Goal: Task Accomplishment & Management: Use online tool/utility

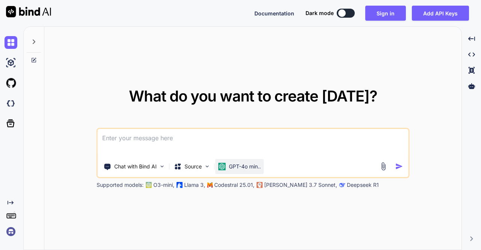
click at [233, 167] on p "GPT-4o min.." at bounding box center [245, 167] width 32 height 8
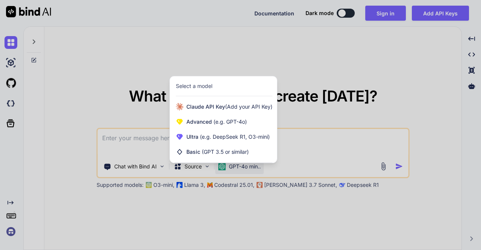
click at [8, 231] on div at bounding box center [240, 125] width 481 height 250
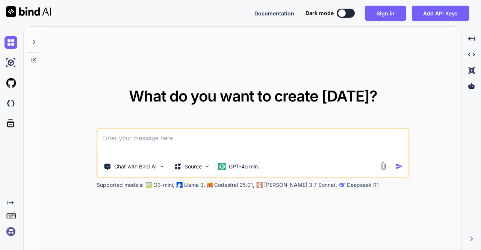
click at [8, 233] on img at bounding box center [11, 231] width 13 height 13
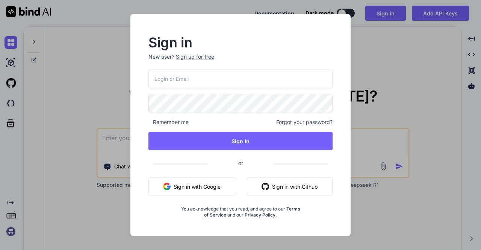
type input "stagtest3@yopmail.com"
click at [214, 187] on button "Sign in with Google" at bounding box center [191, 186] width 87 height 18
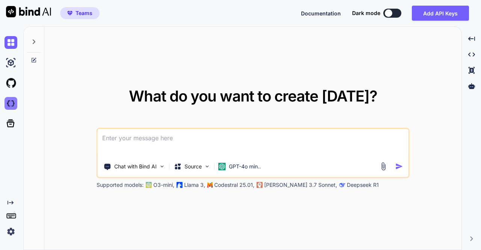
click at [7, 100] on img at bounding box center [11, 103] width 13 height 13
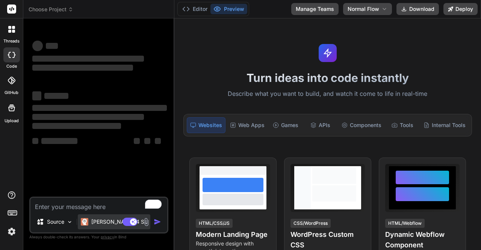
click at [99, 222] on p "Claude 4 S.." at bounding box center [119, 222] width 56 height 8
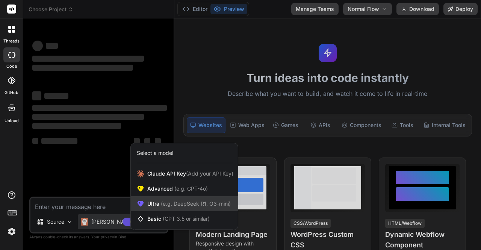
click at [148, 201] on span "Ultra (e.g. DeepSeek R1, O3-mini)" at bounding box center [188, 204] width 83 height 8
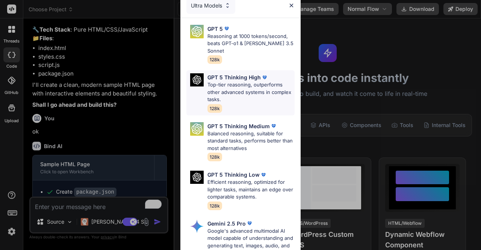
drag, startPoint x: 207, startPoint y: 70, endPoint x: 261, endPoint y: 73, distance: 53.8
click at [261, 73] on div "GPT 5 Thinking High" at bounding box center [250, 77] width 87 height 8
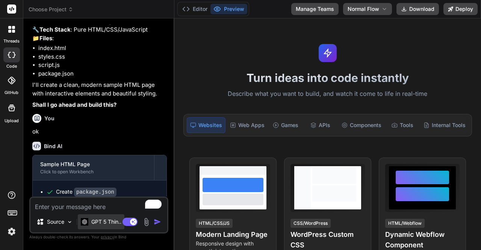
click at [101, 224] on p "GPT 5 Thin.." at bounding box center [106, 222] width 30 height 8
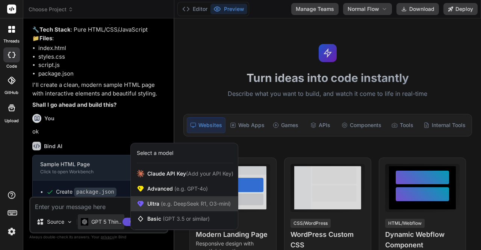
click at [163, 198] on div "Ultra (e.g. DeepSeek R1, O3-mini)" at bounding box center [184, 203] width 107 height 15
type textarea "x"
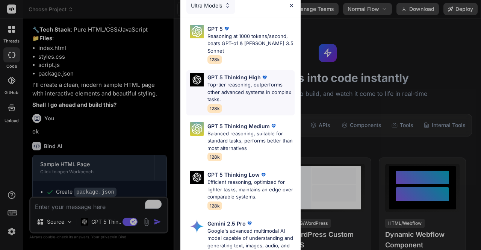
drag, startPoint x: 207, startPoint y: 68, endPoint x: 259, endPoint y: 71, distance: 52.3
click at [259, 71] on div "GPT 5 Thinking High Top-tier reasoning, outperforms other advanced systems in c…" at bounding box center [240, 92] width 108 height 45
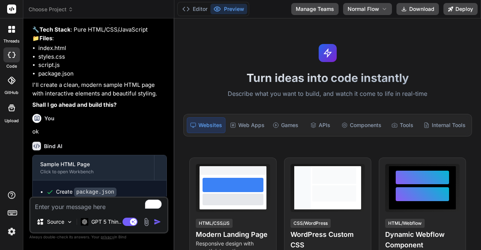
copy p "GPT 5 Thinking High"
click at [81, 210] on textarea "To enrich screen reader interactions, please activate Accessibility in Grammarl…" at bounding box center [98, 205] width 137 height 14
paste textarea "Create a zapier alternative for small businesses. focus on setting up trigger b…"
type textarea "Create a zapier alternative for small businesses. focus on setting up trigger b…"
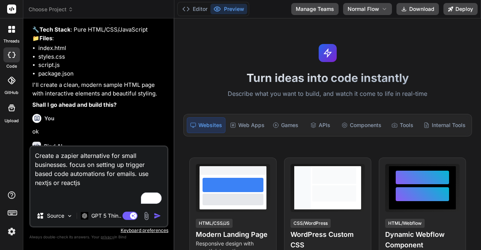
type textarea "x"
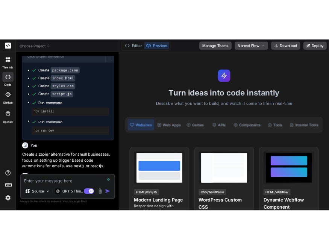
scroll to position [258, 0]
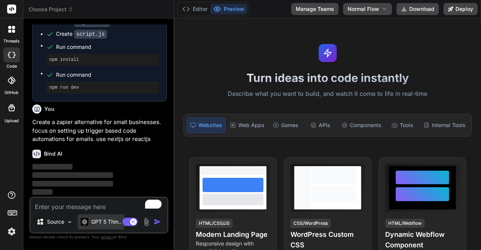
click at [93, 223] on p "GPT 5 Thin.." at bounding box center [106, 222] width 30 height 8
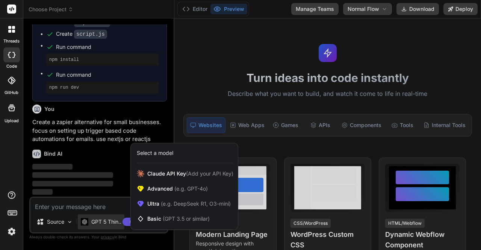
click at [104, 174] on div at bounding box center [240, 125] width 481 height 250
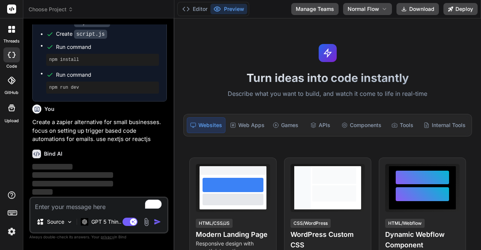
type textarea "x"
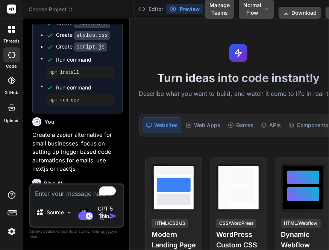
scroll to position [314, 0]
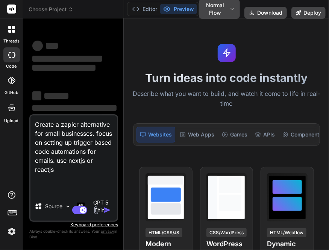
type textarea "x"
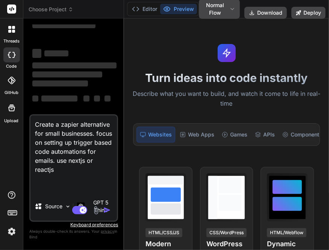
click at [92, 76] on span "‌" at bounding box center [67, 74] width 70 height 6
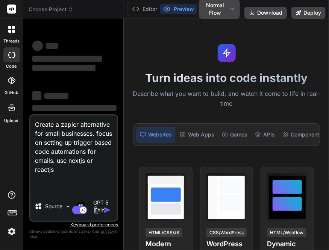
click at [301, 101] on p "Describe what you want to build, and watch it come to life in real-time" at bounding box center [226, 98] width 196 height 19
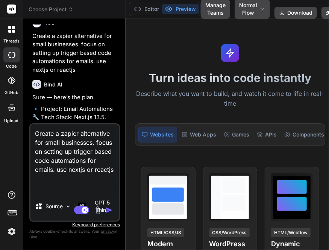
scroll to position [249, 0]
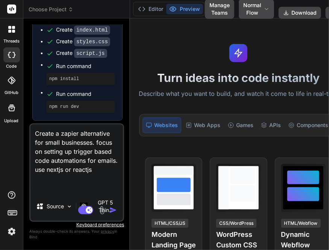
click at [93, 179] on textarea "Create a zapier alternative for small businesses. focus on setting up trigger b…" at bounding box center [76, 158] width 92 height 68
type textarea "x"
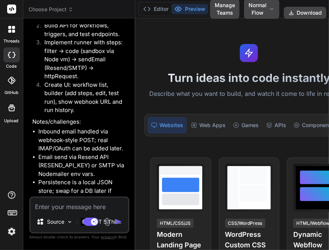
scroll to position [891, 0]
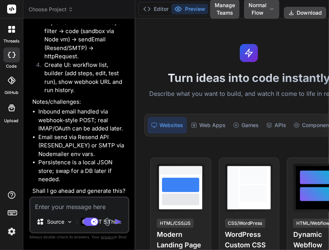
click at [82, 207] on textarea at bounding box center [79, 205] width 98 height 14
type textarea "x"
type textarea "o"
type textarea "x"
type textarea "ok"
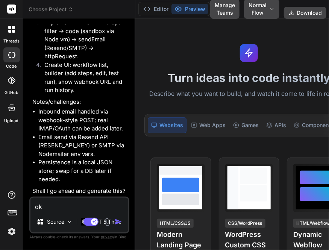
type textarea "x"
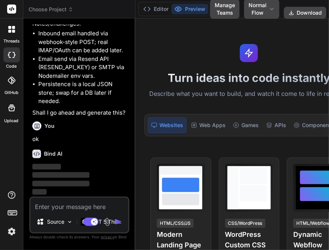
scroll to position [970, 0]
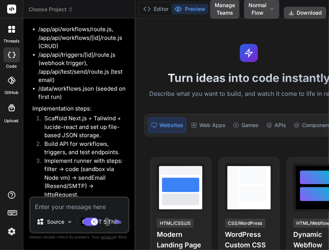
type textarea "x"
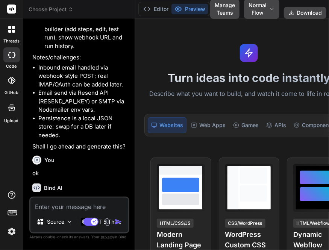
scroll to position [828, 0]
click at [48, 209] on textarea at bounding box center [79, 205] width 98 height 14
type textarea "o"
type textarea "x"
type textarea "ok"
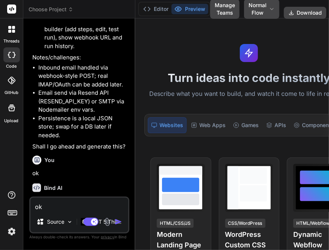
type textarea "x"
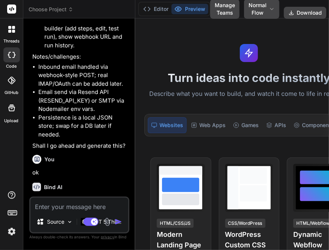
scroll to position [906, 0]
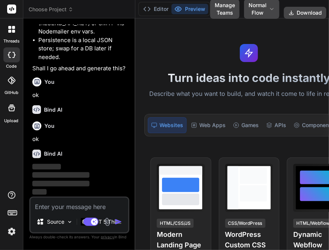
click at [236, 146] on div "Turn ideas into code instantly Describe what you want to build, and watch it co…" at bounding box center [248, 133] width 227 height 231
click at [79, 224] on div "GPT 5 Thin.." at bounding box center [101, 221] width 47 height 15
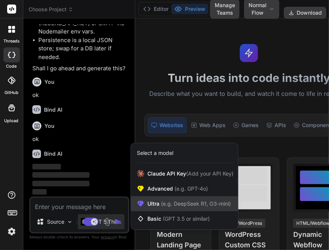
click at [154, 205] on span "Ultra (e.g. DeepSeek R1, O3-mini)" at bounding box center [188, 204] width 83 height 8
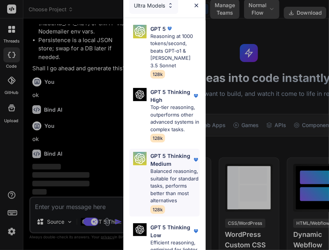
click at [164, 192] on p "Balanced reasoning, suitable for standard tasks, performs better than most alte…" at bounding box center [174, 186] width 49 height 37
type textarea "x"
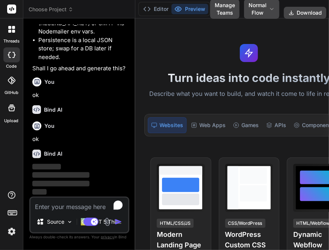
click at [65, 209] on textarea "To enrich screen reader interactions, please activate Accessibility in Grammarl…" at bounding box center [79, 205] width 98 height 14
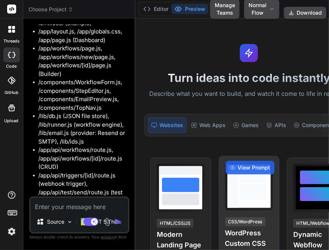
type textarea "x"
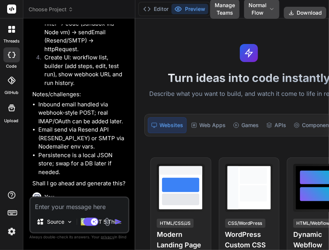
scroll to position [872, 0]
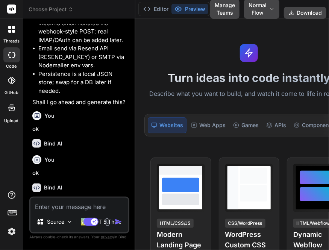
click at [53, 205] on textarea at bounding box center [79, 205] width 98 height 14
type textarea "o"
type textarea "x"
type textarea "ok"
type textarea "x"
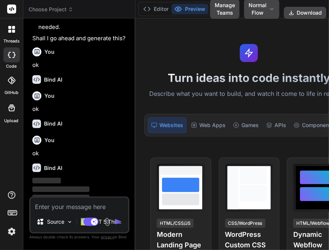
scroll to position [950, 0]
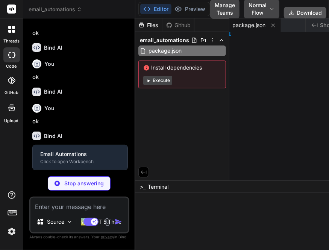
type textarea "x"
type textarea "fig;"
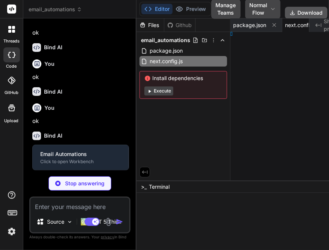
type textarea "x"
type textarea "s: [] };"
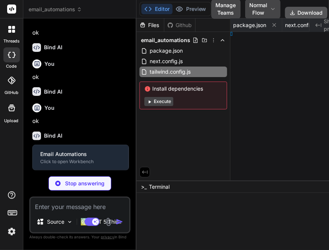
type textarea "x"
type textarea "} };"
type textarea "x"
type textarea "} }"
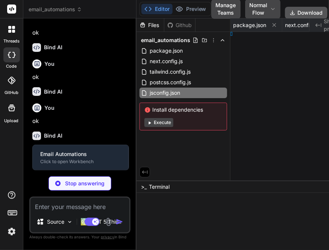
type textarea "x"
type textarea "ost:3000"
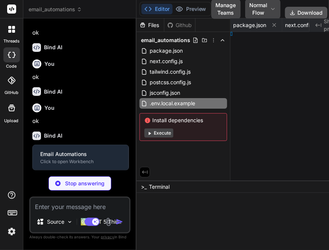
type textarea "x"
type textarea "}"
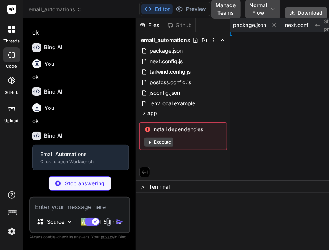
type textarea "x"
type textarea "; }"
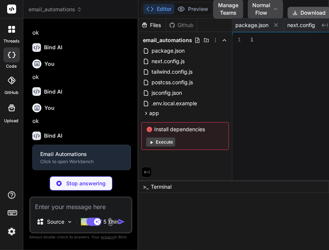
type textarea "x"
type textarea "className}> <TopNav /> <main className="container px-4 pt-6 pb-12">{children}</…"
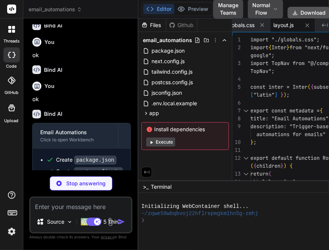
type textarea "x"
type textarea "</div> ); }"
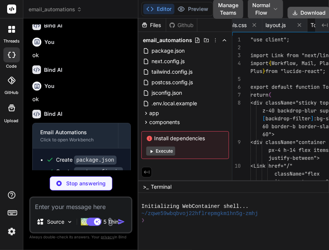
scroll to position [0, 398]
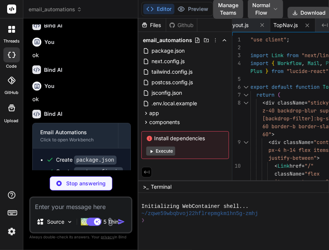
type textarea "x"
type textarea "(36).slice(2, 10); return prefix ? `${prefix}_${id}` : id; }"
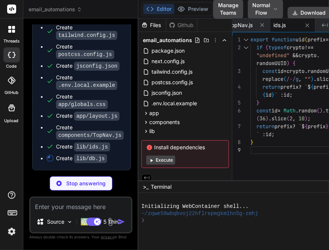
scroll to position [1124, 0]
type textarea "x"
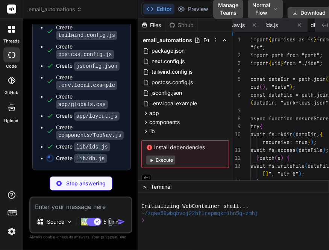
scroll to position [0, 488]
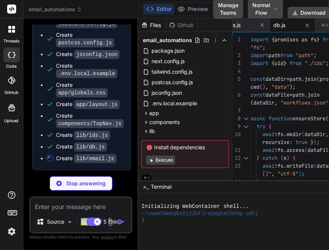
type textarea "x"
type textarea ""resend", id: data?.id || null }; }"
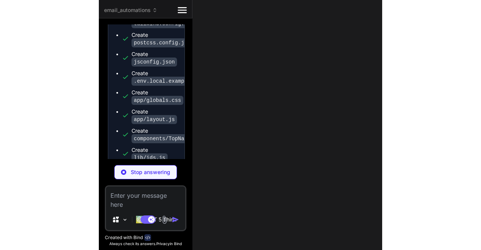
scroll to position [1368, 0]
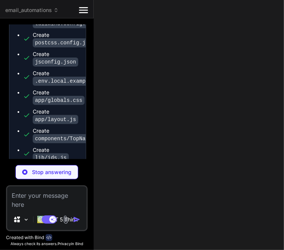
type textarea "x"
type textarea "null }; }"
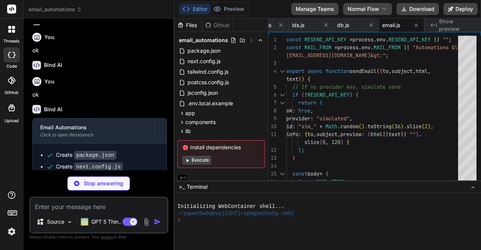
scroll to position [974, 0]
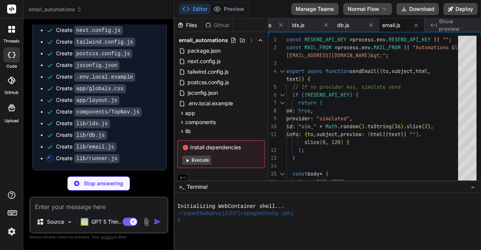
type textarea "x"
type textarea "logs: ctx.logs, vars: ctx.vars }; }"
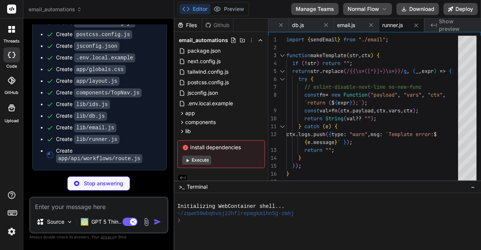
scroll to position [985, 0]
type textarea "x"
type textarea "export async function POST(req) { const body = await req.json(); const wf = awa…"
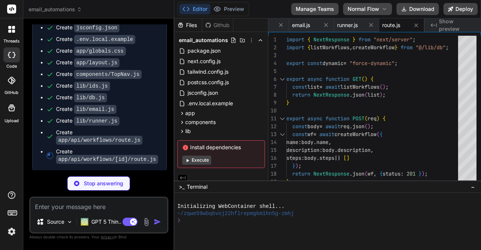
scroll to position [1004, 0]
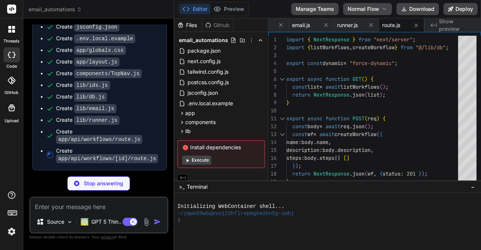
type textarea "x"
type textarea "if (!wf) return NextResponse.json({ error: "Not found" }, { status: 404 }); ret…"
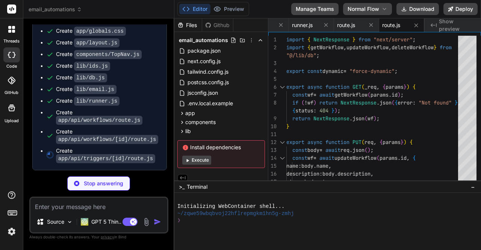
scroll to position [1023, 0]
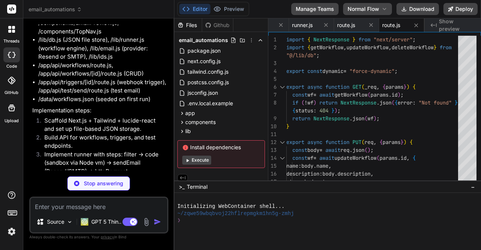
type textarea "x"
type textarea "} }"
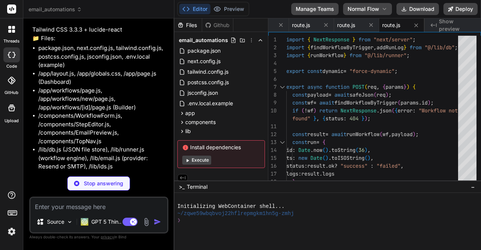
scroll to position [410, 0]
type textarea "x"
type textarea "html: body.html, text: body.text }); return NextResponse.json(res, { status: re…"
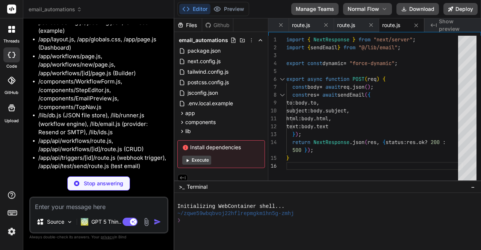
scroll to position [444, 0]
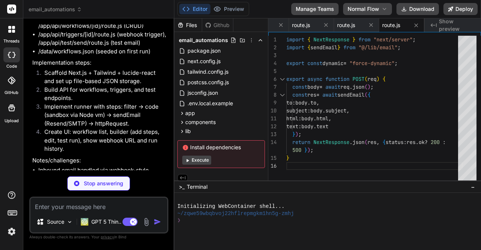
type textarea "x"
type textarea "); }"
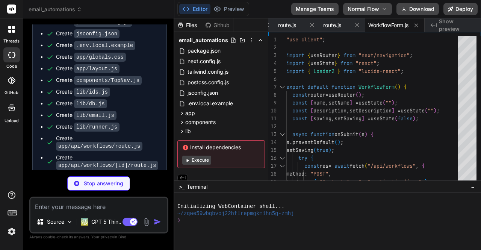
scroll to position [1056, 0]
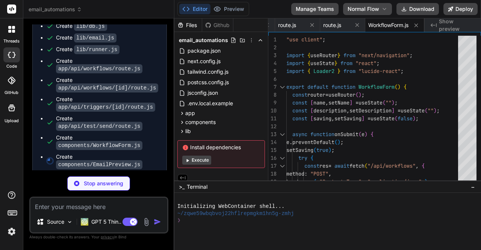
type textarea "x"
type textarea "</div> ); }"
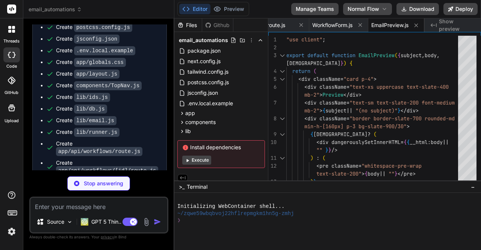
scroll to position [1068, 0]
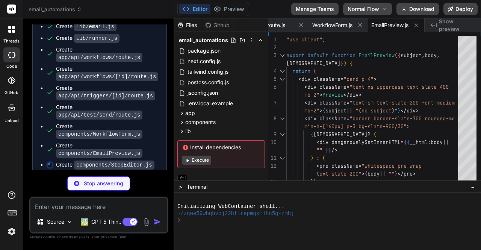
type textarea "x"
type textarea "</div> </div> </div> ); }"
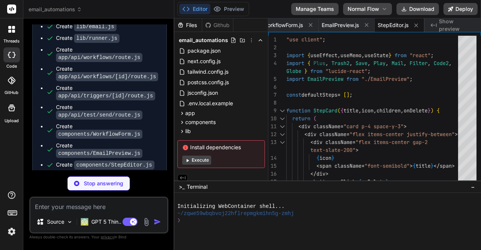
type textarea "x"
type textarea "className="text-slate-400">No workflows yet.</div> : null} </div> </section> </…"
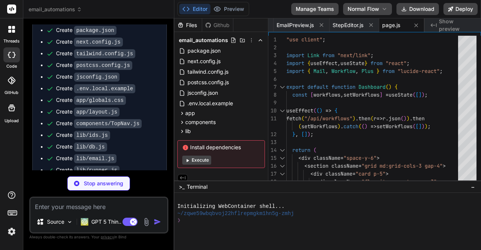
scroll to position [1090, 0]
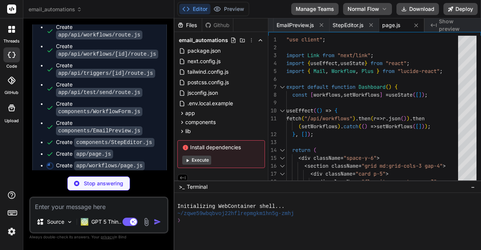
type textarea "x"
type textarea "{workflows.length === 0 ? <div className="text-slate-400">No workflows.</div> :…"
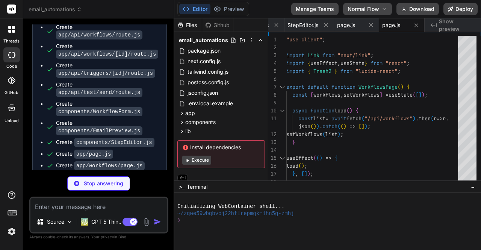
scroll to position [1101, 0]
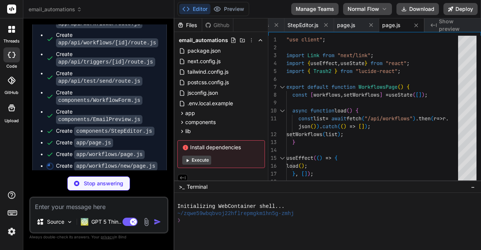
type textarea "x"
type textarea "}"
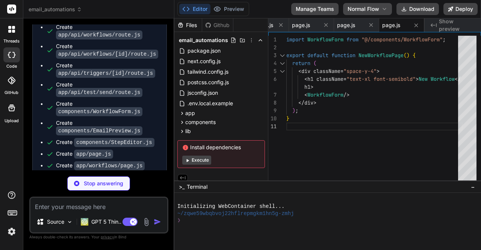
scroll to position [1091, 0]
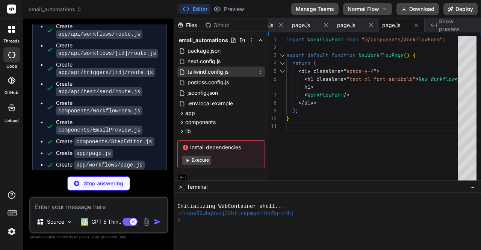
type textarea "x"
click at [205, 71] on span "tailwind.config.js" at bounding box center [208, 71] width 42 height 9
type textarea "DEFAULT: "#6366f1", dark: "#4f46e5" } } } }, plugins: [] };"
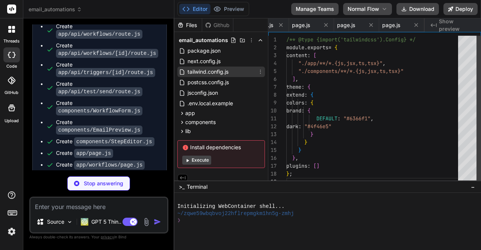
scroll to position [0, 104]
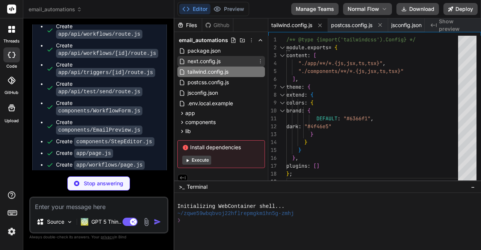
click at [202, 61] on span "next.config.js" at bounding box center [204, 61] width 35 height 9
type textarea "x"
type textarea "/** @type {import('next').NextConfig} */ const nextConfig = { reactStrictMode: …"
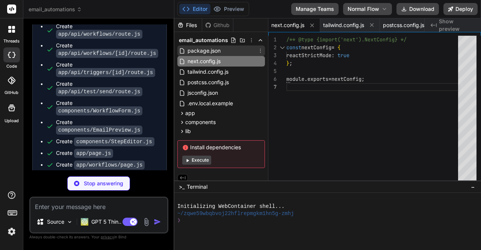
type textarea "x"
type textarea "</div> <StepEditor workflow={{ ...wf, name, description }} /> </div> ); }"
click at [202, 49] on span "package.json" at bounding box center [204, 50] width 35 height 9
type textarea "x"
type textarea "[]"
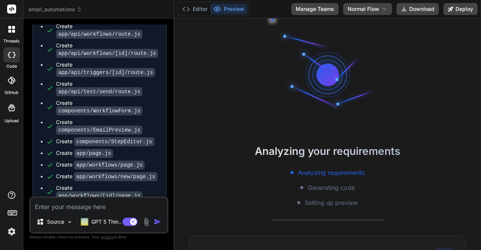
scroll to position [1153, 0]
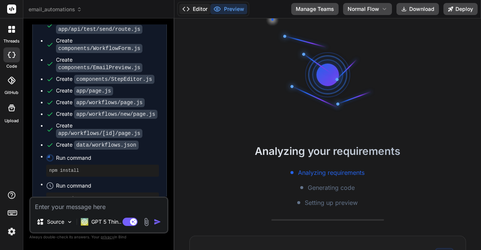
click at [192, 10] on button "Editor" at bounding box center [194, 9] width 31 height 11
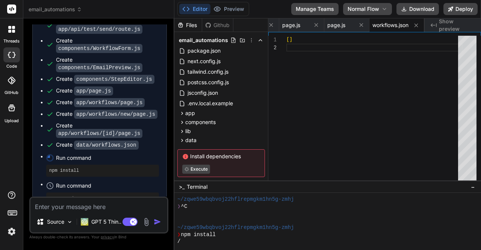
scroll to position [63, 0]
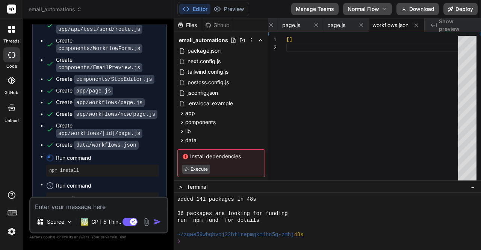
type textarea "x"
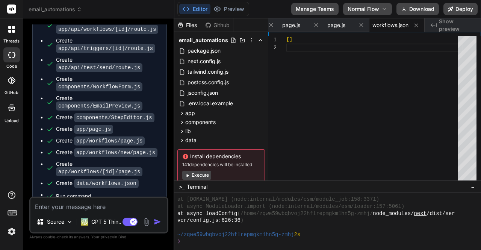
scroll to position [1153, 0]
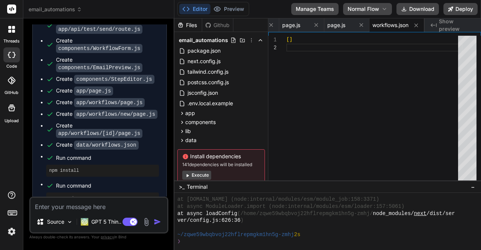
click at [83, 203] on textarea at bounding box center [98, 205] width 137 height 14
type textarea "a"
type textarea "x"
type textarea "am"
type textarea "x"
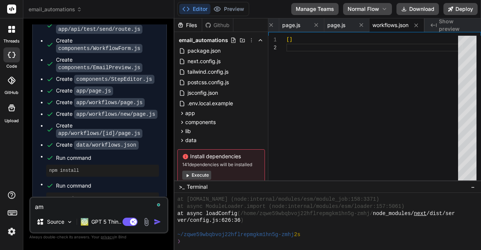
type textarea "am"
type textarea "x"
type textarea "am f"
type textarea "x"
type textarea "am fa"
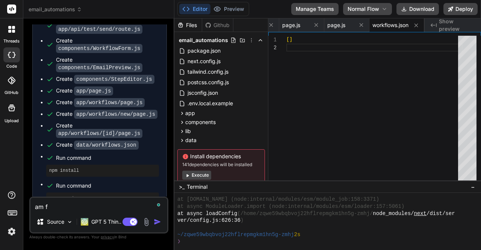
type textarea "x"
type textarea "am fac"
type textarea "x"
type textarea "am faci"
type textarea "x"
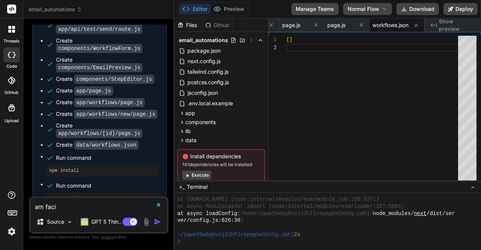
type textarea "am facin"
type textarea "x"
type textarea "am facing"
type textarea "x"
type textarea "am facing"
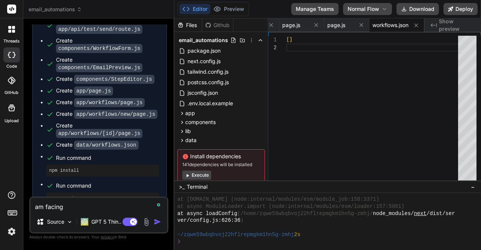
type textarea "x"
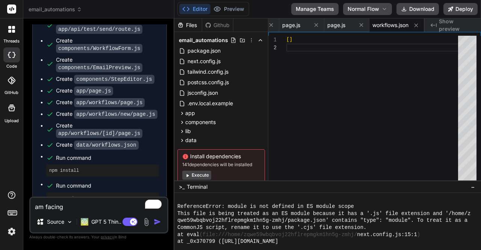
scroll to position [211, 0]
type textarea "am facing r"
type textarea "x"
type textarea "am facing re"
type textarea "x"
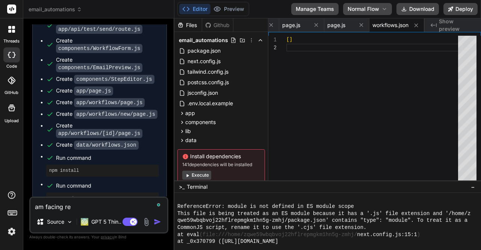
type textarea "am facing ref"
type textarea "x"
type textarea "am facing refe"
type textarea "x"
type textarea "am facing refer"
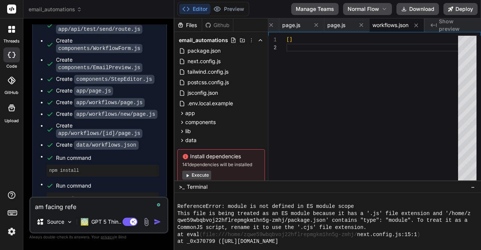
type textarea "x"
type textarea "am facing refere"
type textarea "x"
type textarea "am facing referen"
type textarea "x"
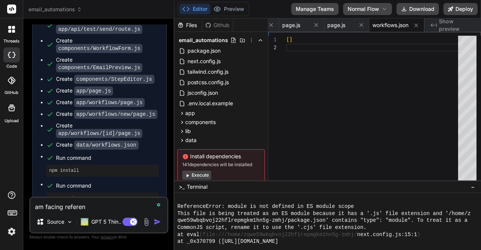
type textarea "am facing referenc"
type textarea "x"
type textarea "am facing reference"
type textarea "x"
type textarea "am facing reference"
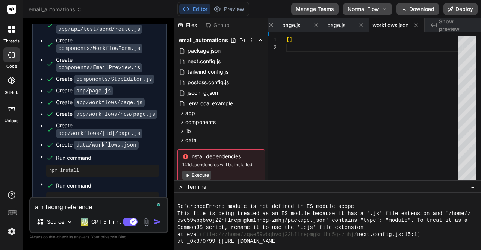
type textarea "x"
type textarea "am facing reference e"
type textarea "x"
type textarea "am facing reference er"
type textarea "x"
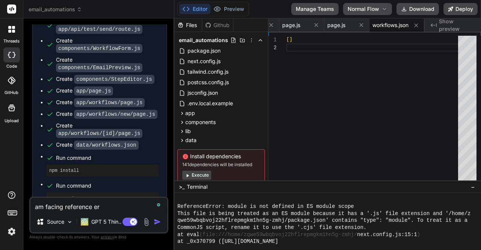
type textarea "am facing reference err"
type textarea "x"
type textarea "am facing reference erro"
type textarea "x"
type textarea "am facing reference error"
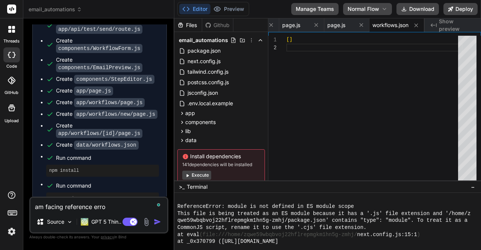
type textarea "x"
type textarea "am facing reference error"
type textarea "x"
type textarea "am facing reference error"
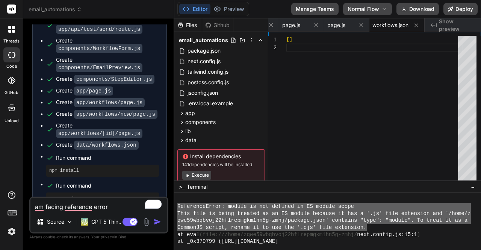
drag, startPoint x: 175, startPoint y: 204, endPoint x: 367, endPoint y: 230, distance: 193.7
click at [328, 230] on div ",,,,,,,,,,,,,,,,,,,,,,,,,,,,,,,, ReferenceError: module is not defined in ES mo…" at bounding box center [327, 221] width 307 height 57
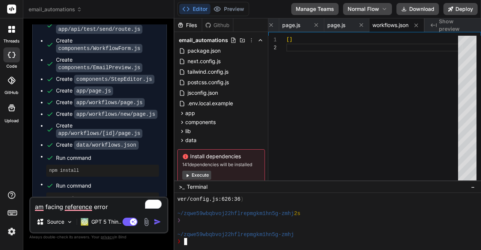
scroll to position [343, 0]
click at [119, 204] on textarea "am facing reference error" at bounding box center [98, 205] width 137 height 14
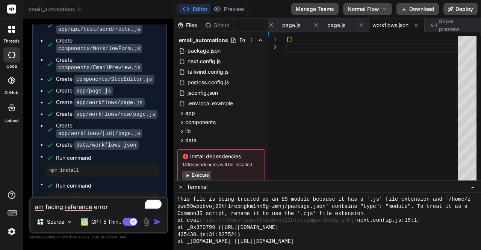
scroll to position [226, 0]
type textarea "x"
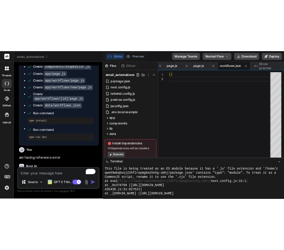
scroll to position [1231, 0]
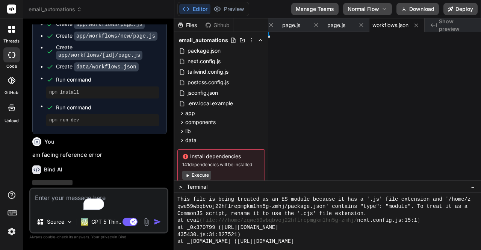
type textarea "x"
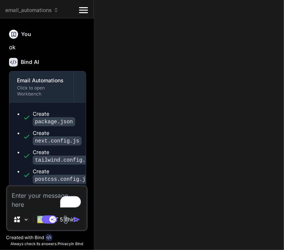
scroll to position [1753, 0]
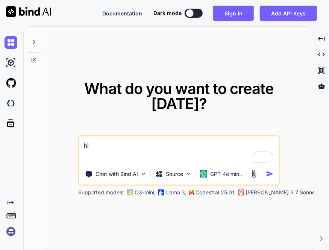
click at [11, 231] on img at bounding box center [11, 231] width 13 height 13
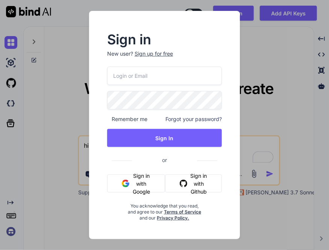
type input "stagtest@yopmail.com"
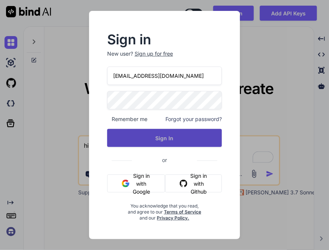
click at [145, 136] on button "Sign In" at bounding box center [164, 138] width 115 height 18
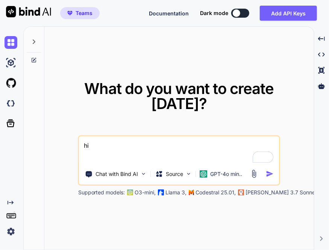
click at [160, 160] on textarea "hi" at bounding box center [179, 150] width 200 height 28
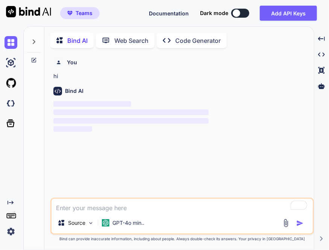
scroll to position [3, 0]
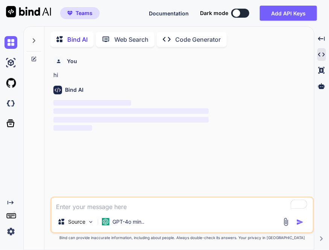
type textarea "x"
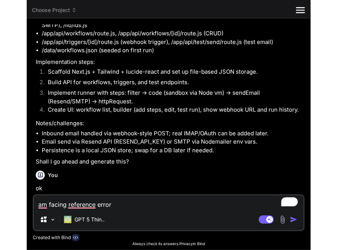
scroll to position [390, 0]
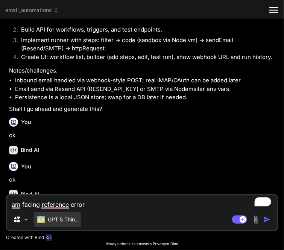
click at [52, 223] on p "GPT 5 Thin.." at bounding box center [63, 220] width 30 height 8
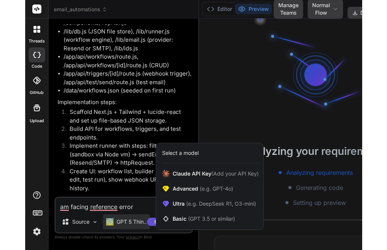
scroll to position [500, 0]
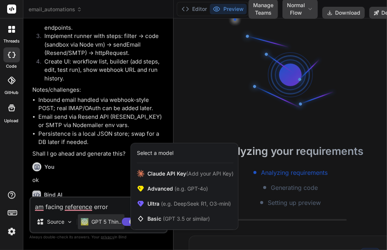
click at [9, 26] on icon at bounding box center [9, 27] width 3 height 3
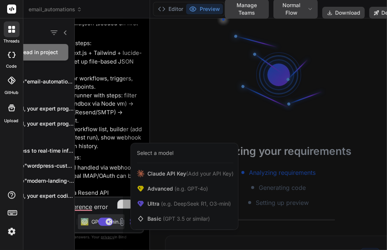
scroll to position [542, 0]
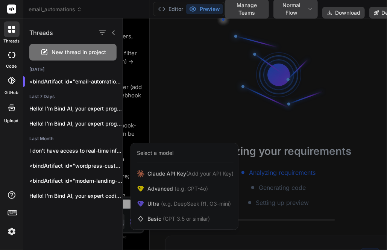
click at [60, 50] on span "New thread in project" at bounding box center [79, 52] width 54 height 8
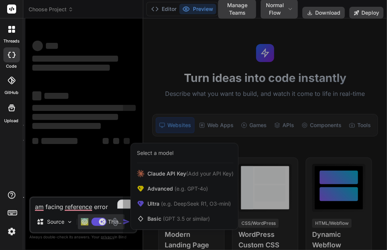
scroll to position [42, 0]
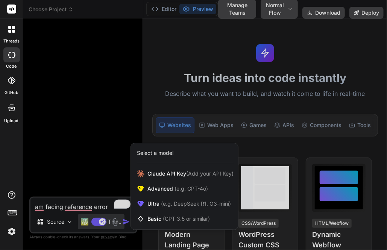
click at [110, 207] on div at bounding box center [193, 125] width 387 height 250
type textarea "x"
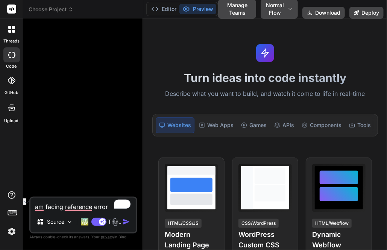
drag, startPoint x: 110, startPoint y: 207, endPoint x: 34, endPoint y: 211, distance: 76.4
click at [34, 211] on textarea "am facing reference error" at bounding box center [83, 205] width 106 height 14
type textarea "x"
click at [80, 218] on div "GPT 5 Thin.." at bounding box center [101, 221] width 47 height 15
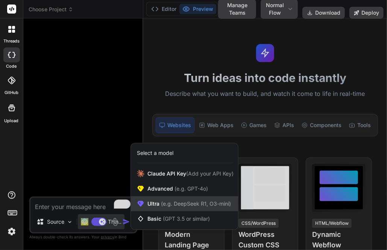
click at [168, 204] on span "(e.g. DeepSeek R1, O3-mini)" at bounding box center [194, 203] width 71 height 6
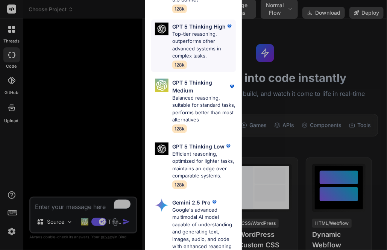
scroll to position [59, 0]
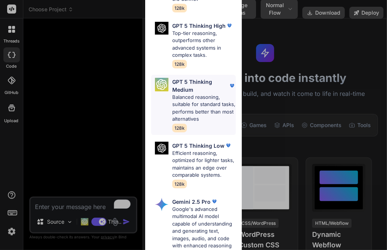
click at [190, 110] on p "Balanced reasoning, suitable for standard tasks, performs better than most alte…" at bounding box center [203, 108] width 63 height 29
type textarea "x"
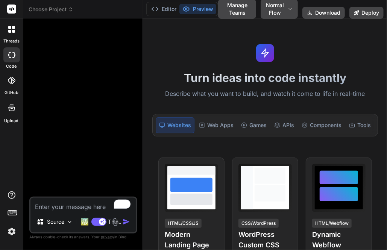
click at [53, 208] on textarea "To enrich screen reader interactions, please activate Accessibility in Grammarl…" at bounding box center [83, 205] width 106 height 14
type textarea "h"
type textarea "x"
type textarea "hi"
type textarea "x"
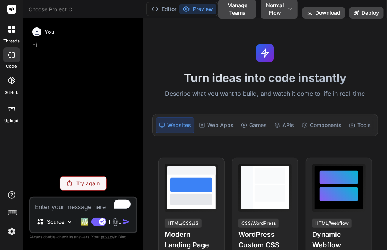
click at [10, 224] on div at bounding box center [11, 213] width 23 height 47
click at [11, 233] on img at bounding box center [11, 231] width 13 height 13
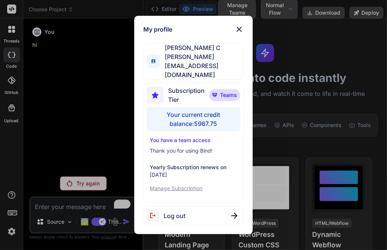
click at [60, 121] on div "My profile Saravanan C saravanan@witarist.com Subscription Tier Teams Your curr…" at bounding box center [193, 125] width 387 height 250
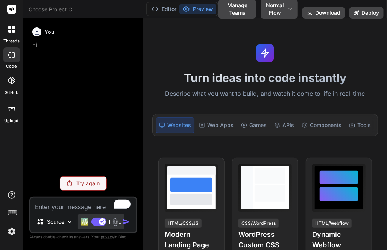
click at [80, 222] on div "GPT 5 Thin.." at bounding box center [101, 221] width 47 height 15
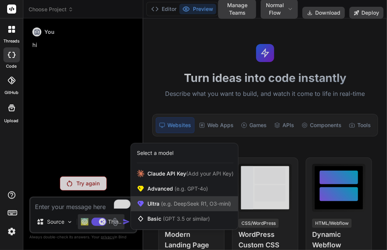
click at [147, 202] on div "Ultra (e.g. DeepSeek R1, O3-mini)" at bounding box center [184, 203] width 107 height 15
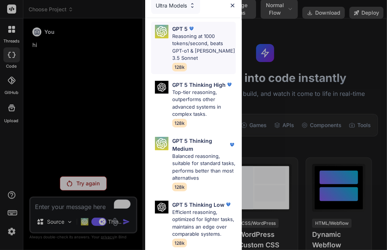
click at [193, 31] on img at bounding box center [191, 29] width 8 height 8
type textarea "x"
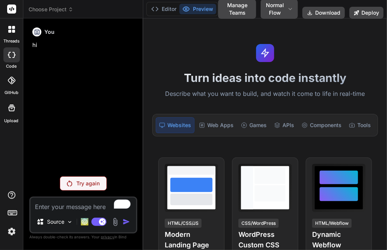
click at [60, 207] on textarea "To enrich screen reader interactions, please activate Accessibility in Grammarl…" at bounding box center [83, 205] width 106 height 14
type textarea "j"
type textarea "x"
type textarea "ji"
type textarea "x"
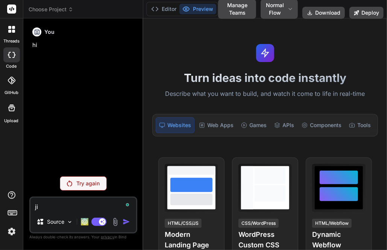
type textarea "ji"
type textarea "x"
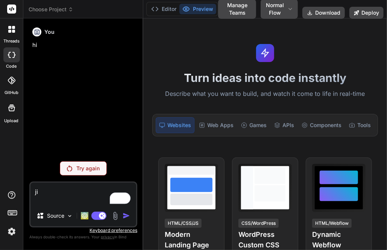
type textarea "ji"
click at [86, 168] on p "Try again" at bounding box center [88, 169] width 23 height 8
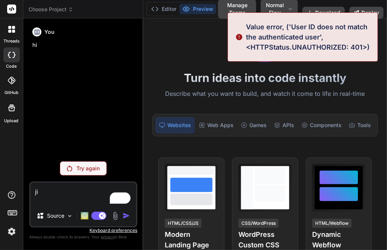
click at [10, 235] on img at bounding box center [11, 231] width 13 height 13
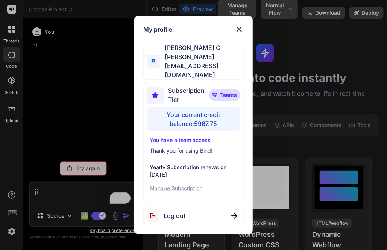
click at [183, 211] on span "Log out" at bounding box center [174, 215] width 22 height 9
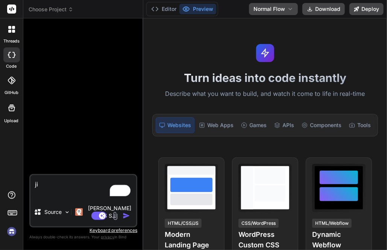
click at [12, 231] on img at bounding box center [11, 231] width 13 height 13
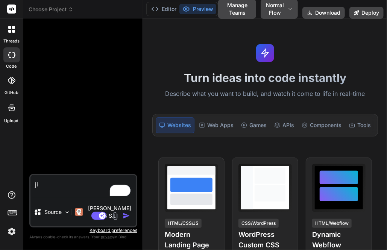
click at [184, 107] on div "Turn ideas into code instantly Describe what you want to build, and watch it co…" at bounding box center [264, 133] width 243 height 231
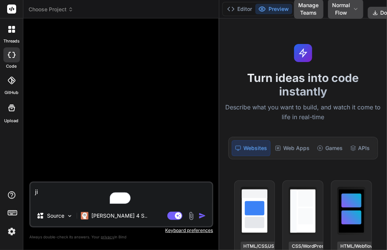
drag, startPoint x: 143, startPoint y: 136, endPoint x: 208, endPoint y: 142, distance: 65.6
click at [208, 142] on div "Bind AI Web Search Created with Pixso. Code Generator ji Source Claude 4 S.. Ag…" at bounding box center [121, 133] width 196 height 231
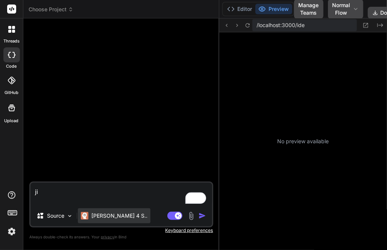
click at [102, 218] on p "Claude 4 S.." at bounding box center [119, 216] width 56 height 8
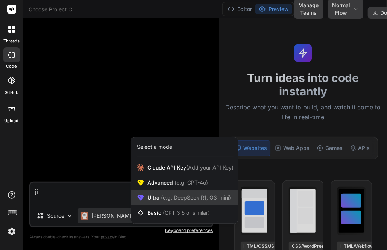
click at [159, 199] on span "Ultra (e.g. DeepSeek R1, O3-mini)" at bounding box center [188, 198] width 83 height 8
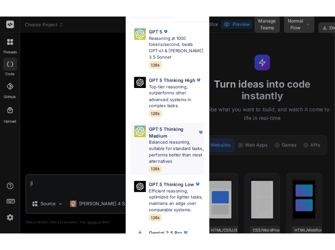
scroll to position [0, 0]
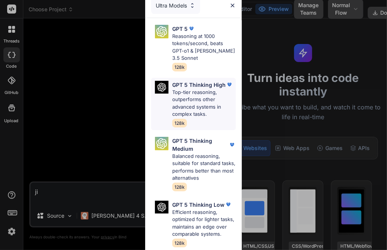
click at [193, 100] on p "Top-tier reasoning, outperforms other advanced systems in complex tasks." at bounding box center [203, 103] width 63 height 29
type textarea "x"
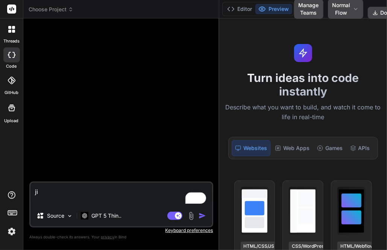
click at [63, 183] on textarea "ji" at bounding box center [120, 194] width 181 height 23
type textarea "j"
type textarea "x"
type textarea "h"
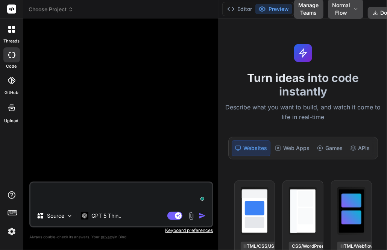
type textarea "x"
type textarea "hi"
type textarea "x"
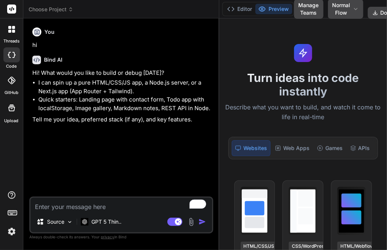
type textarea "x"
click at [98, 216] on div "GPT 5 Thin.." at bounding box center [101, 221] width 47 height 15
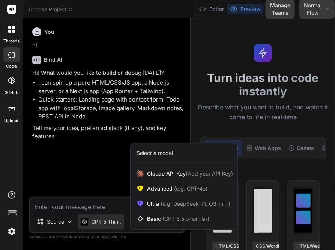
click at [59, 153] on div at bounding box center [167, 125] width 335 height 250
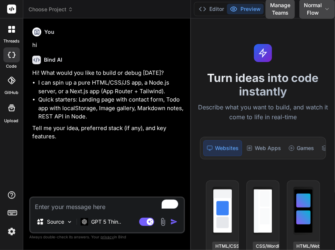
click at [13, 33] on div at bounding box center [12, 29] width 16 height 16
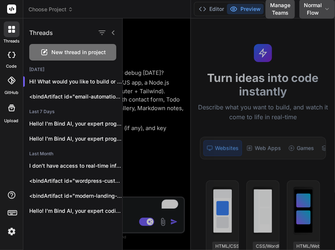
click at [59, 54] on span "New thread in project" at bounding box center [79, 52] width 54 height 8
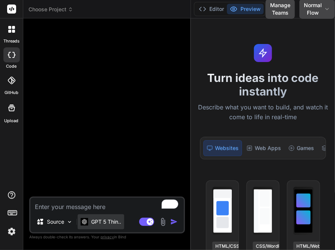
click at [105, 224] on p "GPT 5 Thin.." at bounding box center [106, 222] width 30 height 8
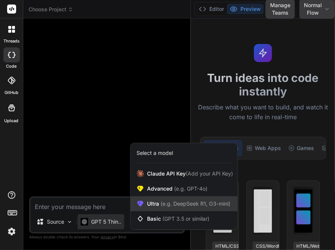
click at [159, 203] on span "Ultra (e.g. DeepSeek R1, O3-mini)" at bounding box center [188, 204] width 83 height 8
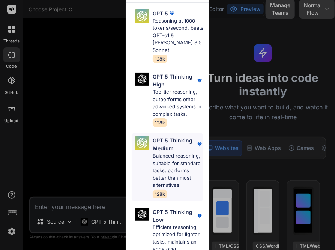
scroll to position [15, 0]
click at [165, 156] on p "Balanced reasoning, suitable for standard tasks, performs better than most alte…" at bounding box center [178, 170] width 51 height 37
type textarea "x"
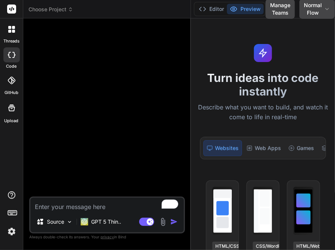
click at [89, 205] on textarea "To enrich screen reader interactions, please activate Accessibility in Grammarl…" at bounding box center [107, 205] width 154 height 14
paste textarea "Generate a modern responsive personal portfolio website using React and Tailwin…"
type textarea "Generate a modern responsive personal portfolio website using React and Tailwin…"
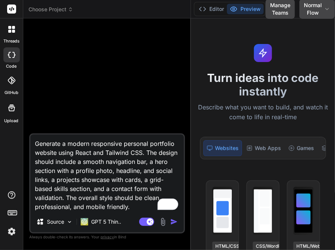
type textarea "x"
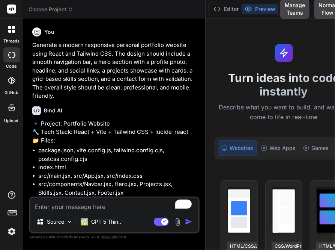
type textarea "x"
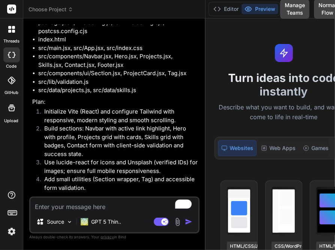
scroll to position [153, 0]
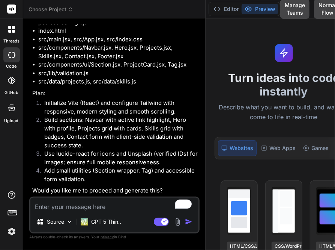
click at [116, 208] on textarea "To enrich screen reader interactions, please activate Accessibility in Grammarl…" at bounding box center [114, 205] width 168 height 14
click at [109, 209] on textarea "To enrich screen reader interactions, please activate Accessibility in Grammarl…" at bounding box center [114, 205] width 168 height 14
type textarea "o"
type textarea "x"
type textarea "ok"
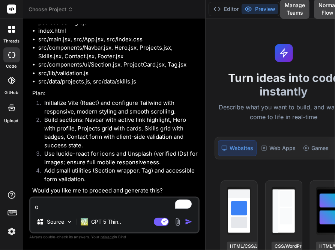
type textarea "x"
type textarea "oka"
type textarea "x"
type textarea "okay"
type textarea "x"
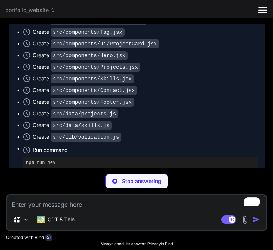
scroll to position [451, 0]
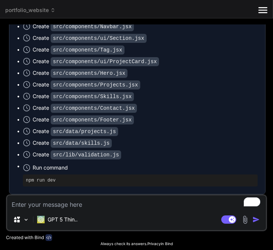
type textarea "x"
click at [109, 89] on code "src/components/Projects.jsx" at bounding box center [96, 84] width 90 height 9
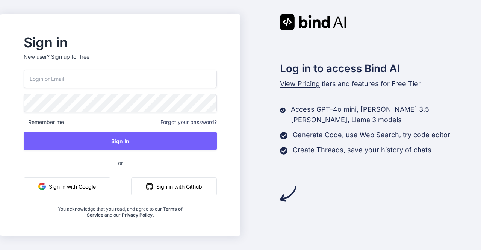
type input "[EMAIL_ADDRESS][DOMAIN_NAME]"
click at [77, 188] on button "Sign in with Google" at bounding box center [67, 186] width 87 height 18
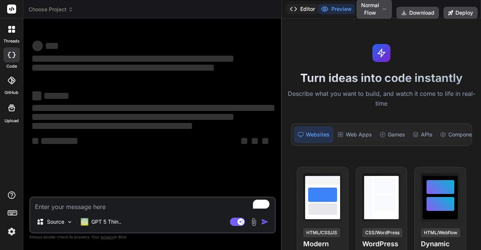
click at [273, 9] on button "Editor" at bounding box center [302, 9] width 31 height 11
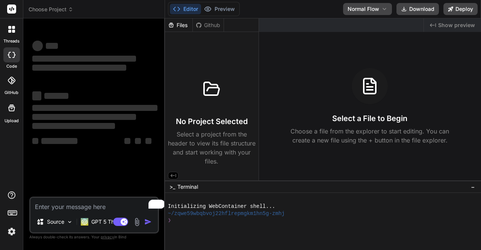
drag, startPoint x: 282, startPoint y: 112, endPoint x: 141, endPoint y: 128, distance: 142.1
click at [141, 128] on div "Bind AI Web Search Created with Pixso. Code Generator ‌ ‌ ‌ ‌ ‌ ‌ ‌ ‌ ‌ ‌ ‌ ‌ ‌…" at bounding box center [94, 133] width 142 height 231
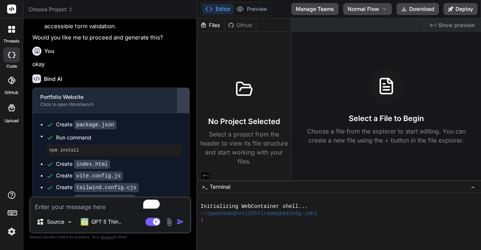
drag, startPoint x: 157, startPoint y: 128, endPoint x: 185, endPoint y: 127, distance: 28.6
click at [185, 127] on div "Bind AI Web Search Created with Pixso. Code Generator You Generate a modern res…" at bounding box center [110, 133] width 174 height 231
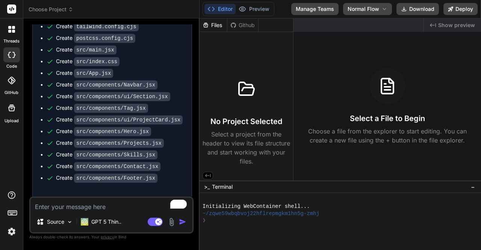
scroll to position [480, 0]
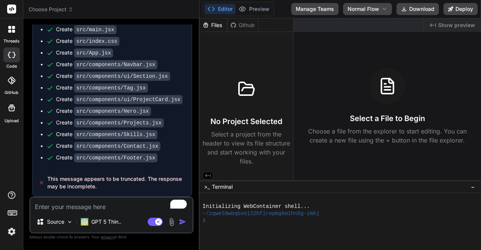
type textarea "x"
click at [83, 209] on textarea "To enrich screen reader interactions, please activate Accessibility in Grammarl…" at bounding box center [111, 205] width 162 height 14
type textarea "p"
type textarea "x"
type textarea "pl"
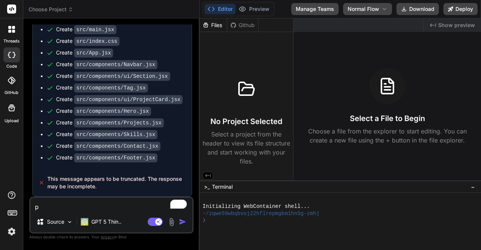
type textarea "x"
type textarea "ple"
type textarea "x"
type textarea "plea"
type textarea "x"
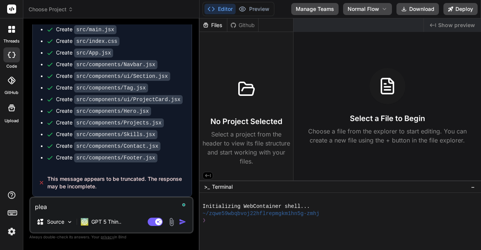
type textarea "pleas"
type textarea "x"
type textarea "please"
type textarea "x"
type textarea "please"
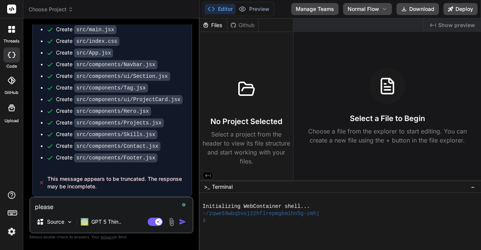
type textarea "x"
type textarea "please c"
type textarea "x"
type textarea "please ch"
type textarea "x"
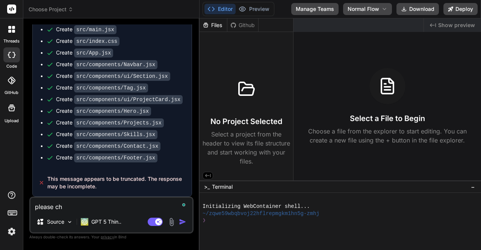
type textarea "please che"
type textarea "x"
type textarea "please chec"
type textarea "x"
type textarea "please check"
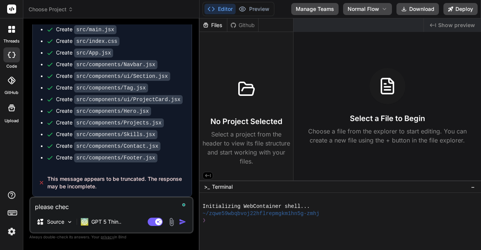
type textarea "x"
type textarea "please check"
type textarea "x"
type textarea "please check t"
type textarea "x"
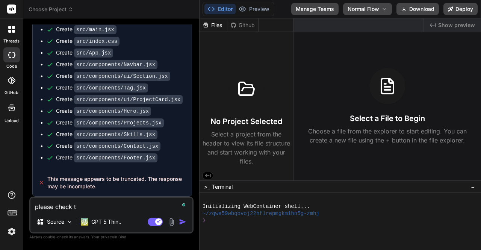
type textarea "please check th"
type textarea "x"
type textarea "please check the"
type textarea "x"
type textarea "please check the"
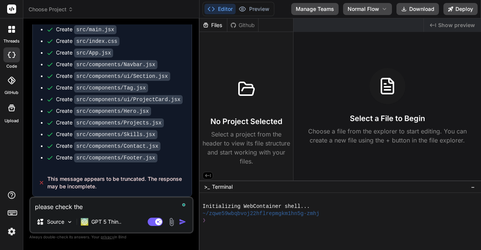
type textarea "x"
type textarea "please check the g"
type textarea "x"
type textarea "please check the ge"
type textarea "x"
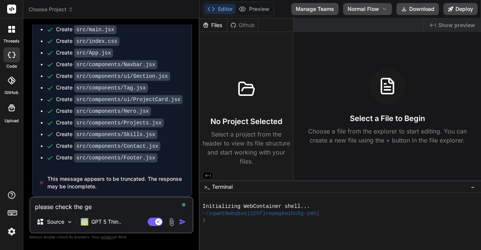
type textarea "please check the gen"
type textarea "x"
type textarea "please check the gene"
type textarea "x"
type textarea "please check the gener"
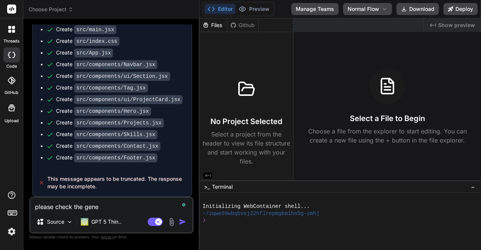
type textarea "x"
type textarea "please check the genera"
type textarea "x"
type textarea "please check the generat"
type textarea "x"
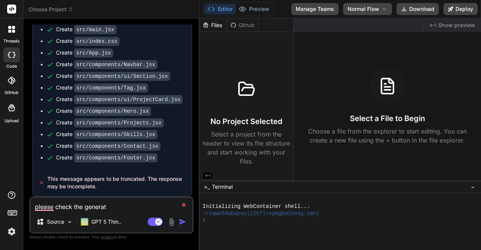
type textarea "please check the generate"
type textarea "x"
type textarea "please check the generate"
type textarea "x"
type textarea "please check the generate f"
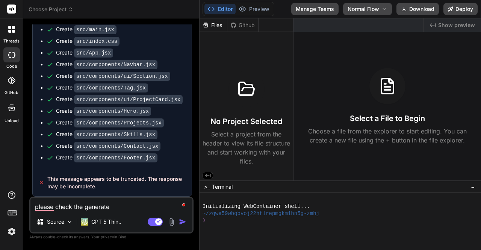
type textarea "x"
type textarea "please check the generate fi"
type textarea "x"
type textarea "please check the generate fil"
type textarea "x"
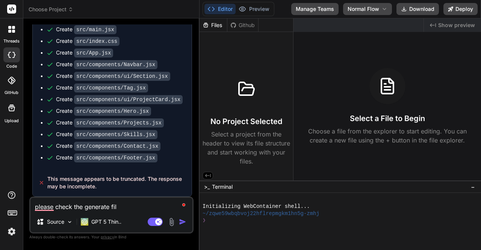
type textarea "please check the generate file"
type textarea "x"
type textarea "please check the generate files"
type textarea "x"
type textarea "please check the generate files"
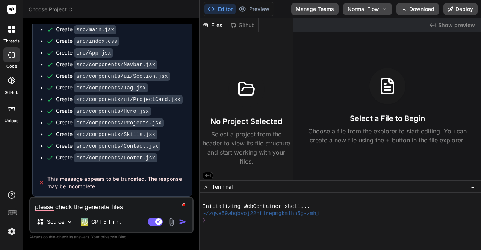
type textarea "x"
type textarea "please check the generate files a"
type textarea "x"
type textarea "please check the generate files an"
type textarea "x"
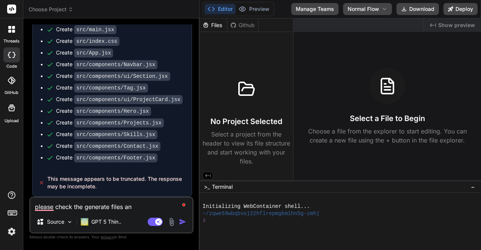
type textarea "please check the generate files and"
type textarea "x"
type textarea "please check the generate files and"
type textarea "x"
type textarea "please check the generate files and g"
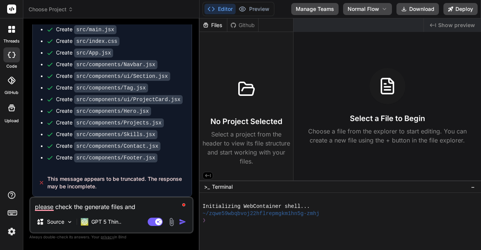
type textarea "x"
type textarea "please check the generate files and gi"
type textarea "x"
type textarea "please check the generate files and giv"
type textarea "x"
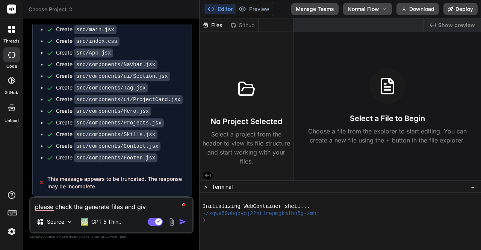
type textarea "please check the generate files and give"
type textarea "x"
type textarea "please check the generate files and give"
type textarea "x"
type textarea "please check the generate files and give m"
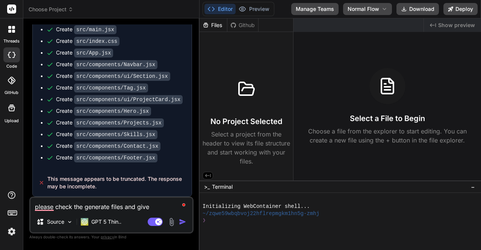
type textarea "x"
type textarea "please check the generate files and give me"
type textarea "x"
type textarea "please check the generate files and give me"
type textarea "x"
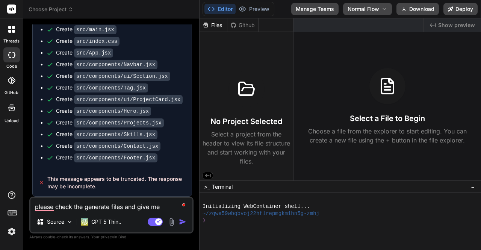
type textarea "please check the generate files and give me a"
type textarea "x"
type textarea "please check the generate files and give me a"
type textarea "x"
type textarea "please check the generate files and give me a p"
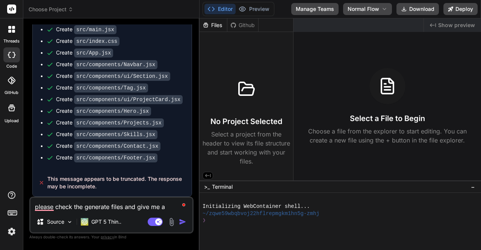
type textarea "x"
type textarea "please check the generate files and give me a pr"
type textarea "x"
type textarea "please check the generate files and give me a pro"
type textarea "x"
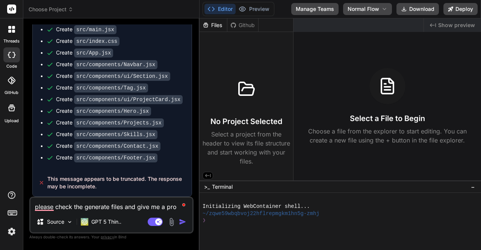
type textarea "please check the generate files and give me a prop"
type textarea "x"
type textarea "please check the generate files and give me a prope"
type textarea "x"
type textarea "please check the generate files and give me a proper"
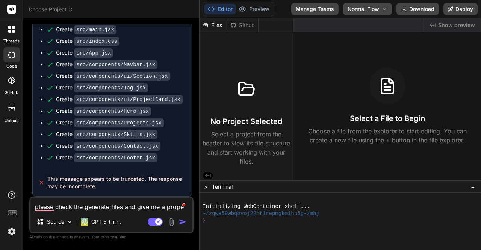
type textarea "x"
type textarea "please check the generate files and give me a proper"
type textarea "x"
type textarea "please check the generate files and give me a proper r"
type textarea "x"
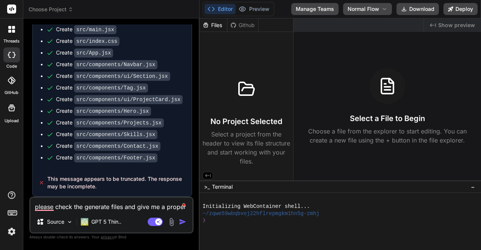
type textarea "please check the generate files and give me a proper re"
type textarea "x"
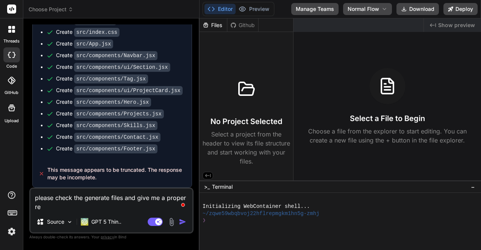
type textarea "please check the generate files and give me a proper res"
type textarea "x"
type textarea "please check the generate files and give me a proper resp"
type textarea "x"
type textarea "please check the generate files and give me a proper respo"
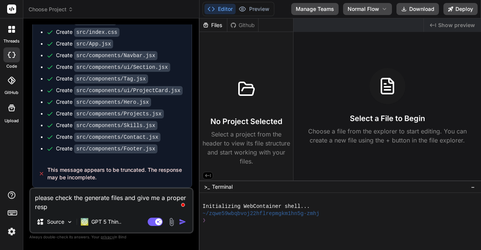
type textarea "x"
type textarea "please check the generate files and give me a proper respon"
type textarea "x"
type textarea "please check the generate files and give me a proper respons"
type textarea "x"
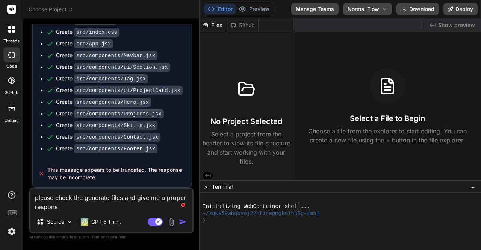
type textarea "please check the generate files and give me a proper response"
type textarea "x"
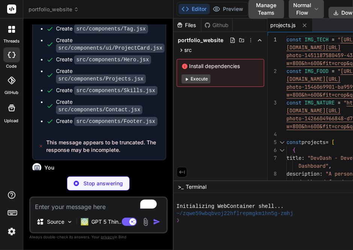
scroll to position [587, 0]
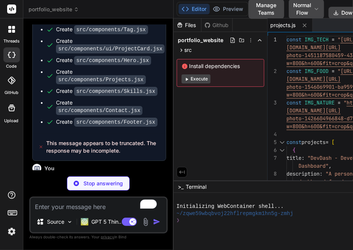
type textarea "x"
type textarea "} ] export default skills"
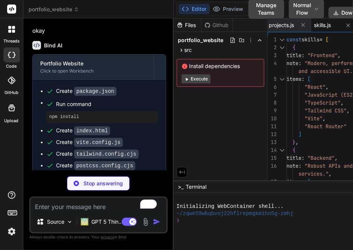
scroll to position [318, 0]
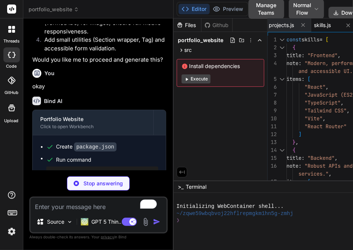
type textarea "x"
type textarea "} }"
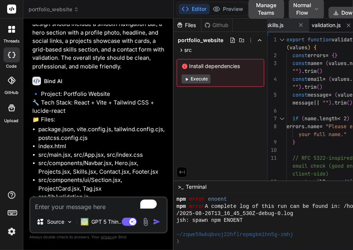
scroll to position [0, 0]
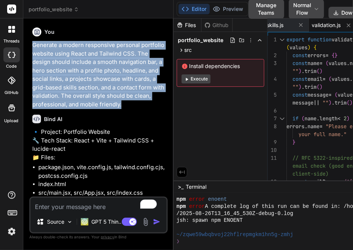
drag, startPoint x: 30, startPoint y: 45, endPoint x: 167, endPoint y: 103, distance: 149.0
click at [167, 103] on div "Bind AI Web Search Created with Pixso. Code Generator You Generate a modern res…" at bounding box center [98, 133] width 150 height 231
copy p "Generate a modern responsive personal portfolio website using React and Tailwin…"
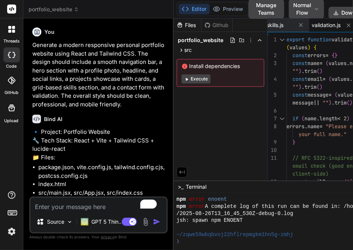
click at [15, 29] on div at bounding box center [12, 29] width 16 height 16
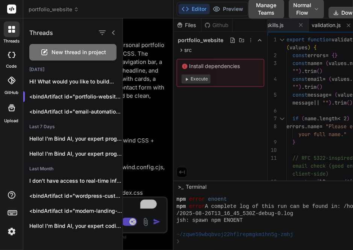
click at [53, 50] on span "New thread in project" at bounding box center [79, 52] width 54 height 8
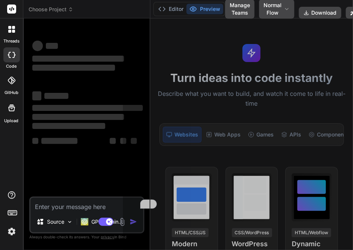
scroll to position [140, 0]
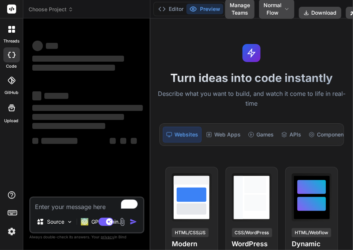
type textarea "x"
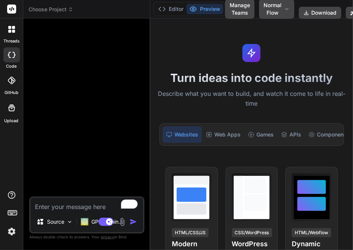
click at [89, 209] on textarea "To enrich screen reader interactions, please activate Accessibility in Grammarl…" at bounding box center [86, 205] width 113 height 14
paste textarea "Generate a modern responsive personal portfolio website using React and Tailwin…"
type textarea "Generate a modern responsive personal portfolio website using React and Tailwin…"
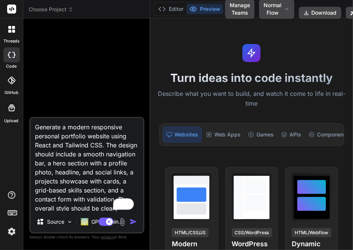
scroll to position [18, 0]
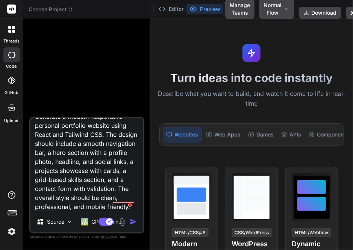
type textarea "x"
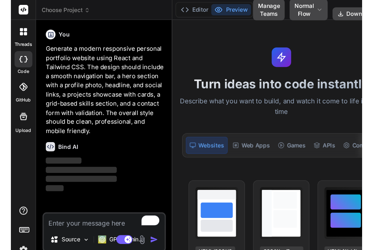
scroll to position [154, 0]
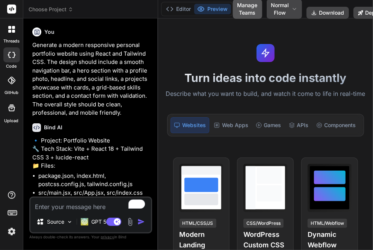
type textarea "x"
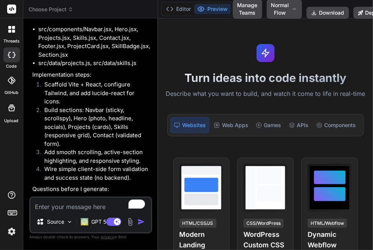
scroll to position [267, 0]
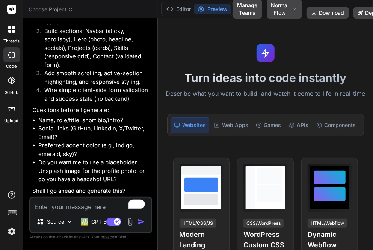
click at [68, 207] on textarea "To enrich screen reader interactions, please activate Accessibility in Grammarl…" at bounding box center [90, 205] width 121 height 14
type textarea "o"
type textarea "x"
type textarea "ok"
type textarea "x"
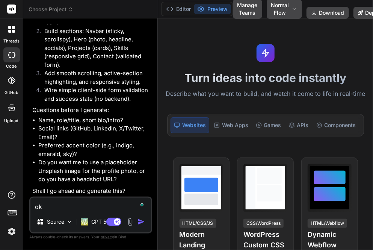
type textarea "oka"
type textarea "x"
type textarea "okay"
type textarea "x"
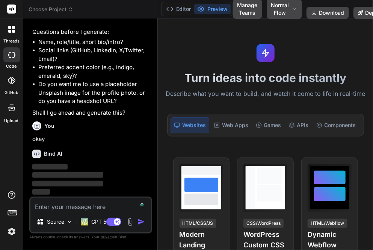
scroll to position [345, 0]
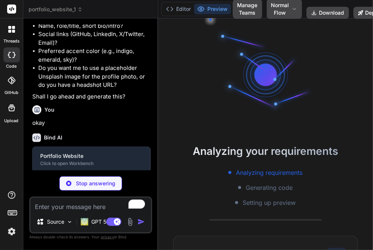
type textarea "x"
type textarea "}, };"
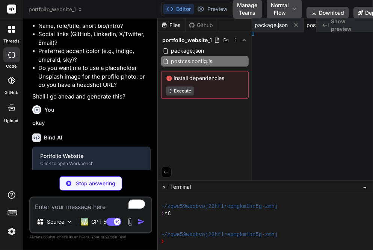
type textarea "x"
type textarea "], };"
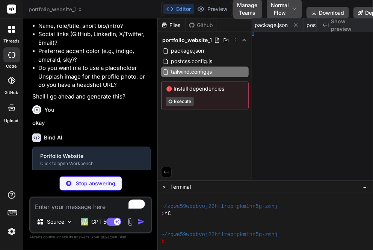
type textarea "x"
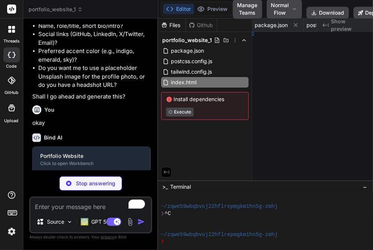
type textarea "x"
type textarea "} });"
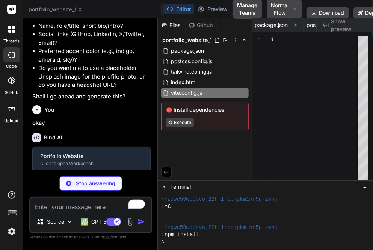
type textarea "x"
type textarea "host: true } });"
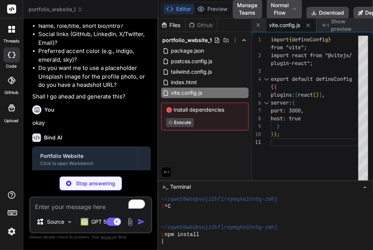
scroll to position [189, 0]
type textarea "x"
type textarea "items-center rounded-full bg-slate-100 px-3 py-1 text-xs font-medium text-slate…"
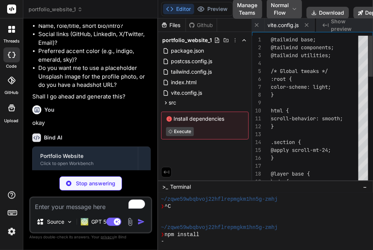
scroll to position [0, 249]
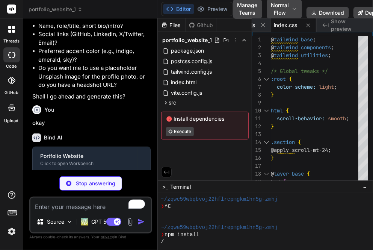
type textarea "x"
type textarea "<App /> </React.StrictMode> );"
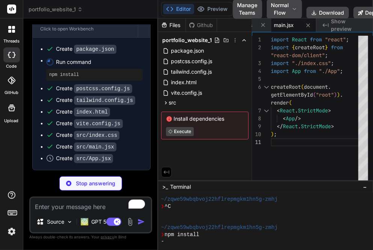
scroll to position [492, 0]
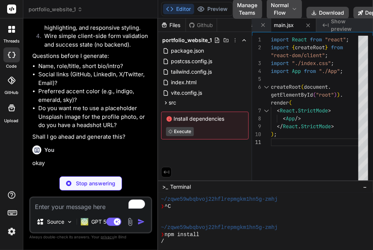
type textarea "x"
type textarea "</div> ); }"
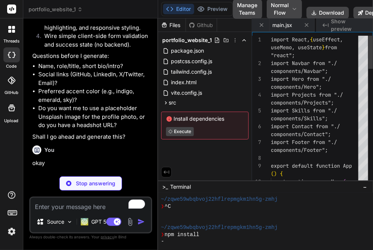
scroll to position [0, 339]
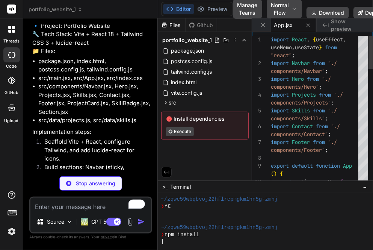
type textarea "x"
type textarea "}"
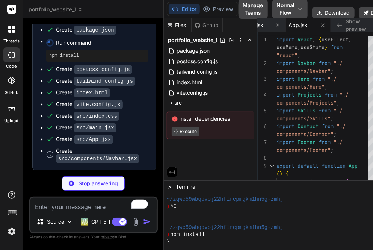
scroll to position [496, 0]
type textarea "x"
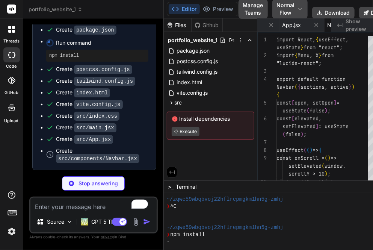
scroll to position [0, 380]
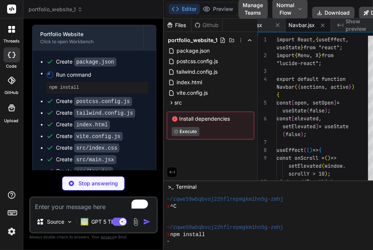
type textarea "x"
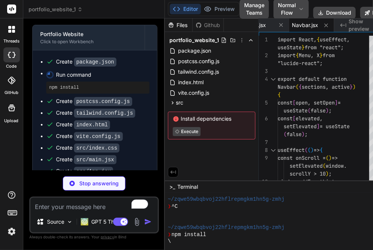
type textarea "))} </div> </div> )} </header> ); }"
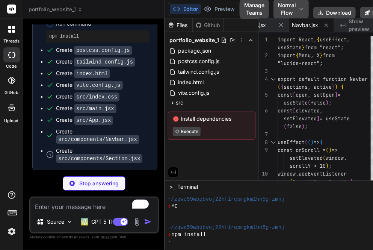
scroll to position [508, 0]
type textarea "x"
type textarea "</section> ); }"
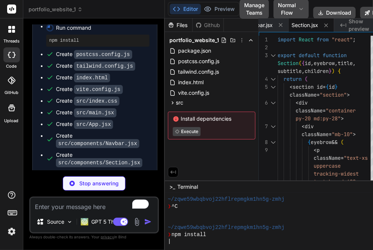
scroll to position [488, 0]
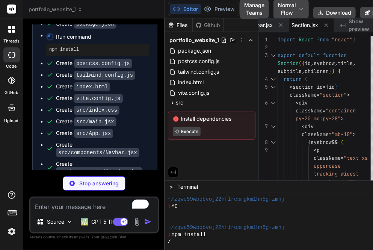
type textarea "x"
type textarea "shadow-soft" /> </div> </div> </div> </section> ); }"
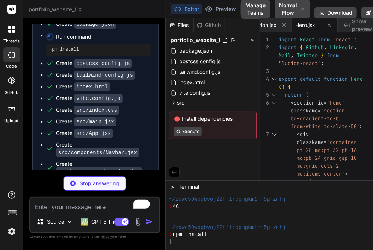
scroll to position [0, 467]
type textarea "x"
type textarea "</Section> ); }"
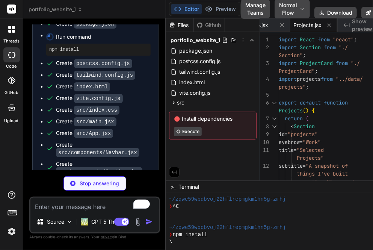
scroll to position [238, 0]
type textarea "x"
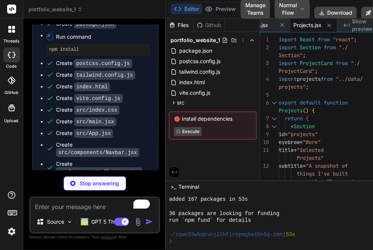
type textarea "}"
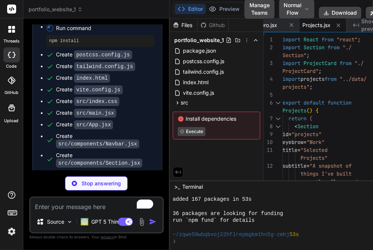
scroll to position [0, 0]
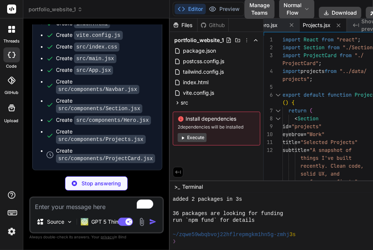
type textarea "x"
type textarea "}, boxShadow: { soft: "0 10px 30px -10px rgba(0,0,0,0.2)" } }, }, plugins: [], …"
type textarea "x"
type textarea "personal portfolio" /> </head> <body class="antialiased bg-slate-50 text-slate-…"
type textarea "x"
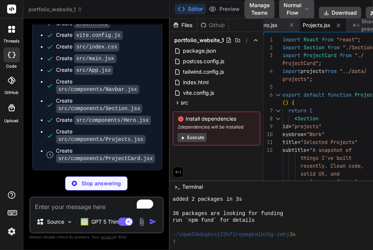
type textarea "} });"
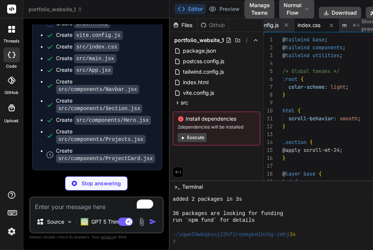
type textarea "x"
type textarea ")} </header> ); }"
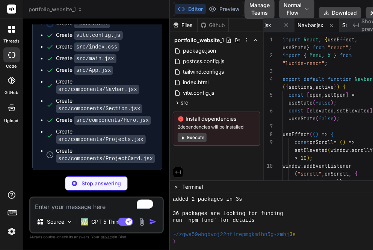
type textarea "x"
type textarea "max-w-2xl">{subtitle}</p> )} </div> {children} </div> </section> ); }"
type textarea "x"
type textarea "</div> </div> </div> </section> ); }"
type textarea "x"
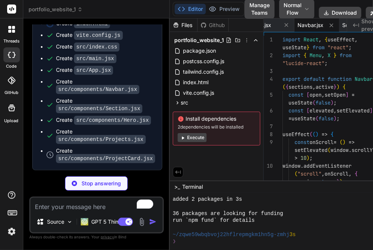
type textarea "}"
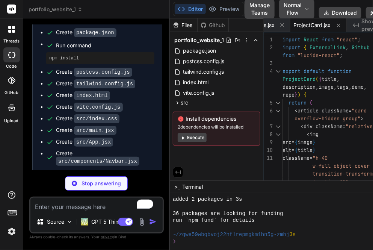
type textarea "x"
type textarea "</div> </div> ))} </div> </Section> ); }"
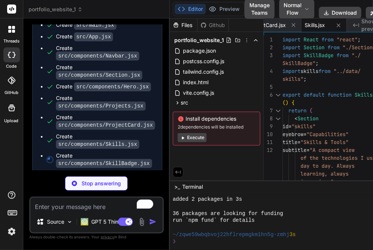
type textarea "x"
type textarea "px-3 py-1.5 text-sm text-slate-700 shadow-soft"> <span className="h-1.5 w-1.5 r…"
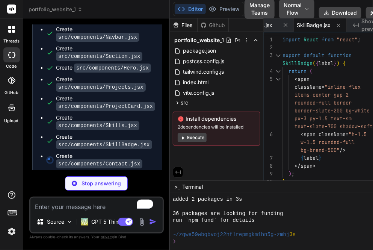
type textarea "x"
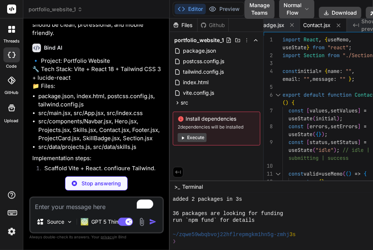
type textarea "x"
type textarea "amp; Tailwind CSS</p> </div> </footer> ); }"
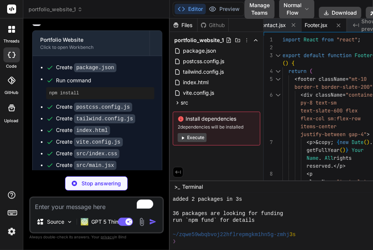
type textarea "x"
type textarea "export default projects;"
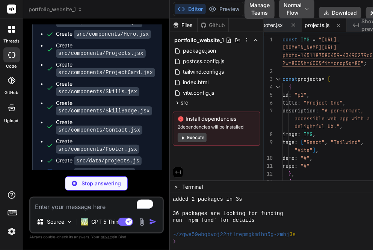
type textarea "x"
type textarea "export default skills;"
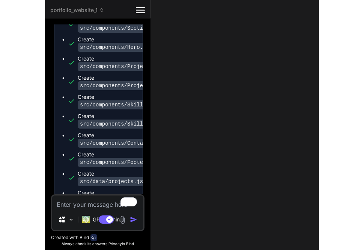
scroll to position [818, 0]
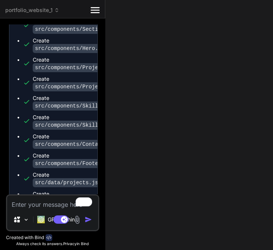
type textarea "x"
type textarea "export default skills;"
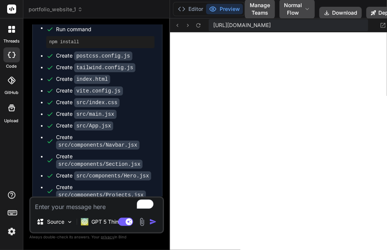
scroll to position [487, 0]
click at [192, 10] on button "Editor" at bounding box center [190, 9] width 31 height 11
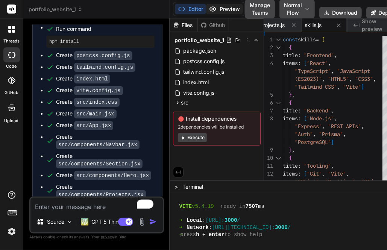
click at [210, 10] on icon at bounding box center [213, 9] width 8 height 8
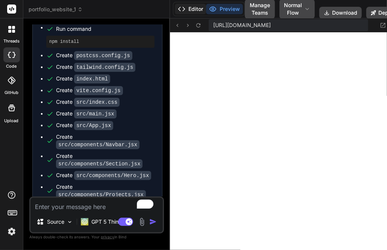
click at [191, 12] on button "Editor" at bounding box center [190, 9] width 31 height 11
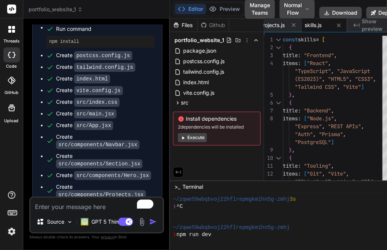
scroll to position [428, 0]
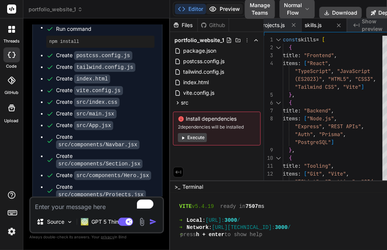
click at [224, 6] on button "Preview" at bounding box center [224, 9] width 37 height 11
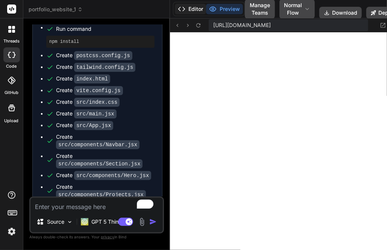
click at [190, 9] on button "Editor" at bounding box center [190, 9] width 31 height 11
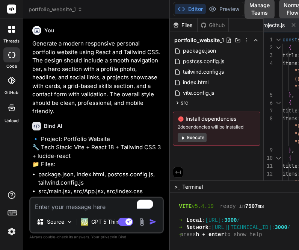
scroll to position [0, 0]
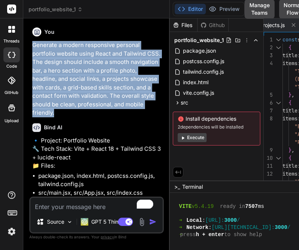
drag, startPoint x: 32, startPoint y: 44, endPoint x: 76, endPoint y: 114, distance: 82.8
click at [76, 114] on div "You Generate a modern responsive personal portfolio website using React and Tai…" at bounding box center [97, 110] width 133 height 172
click at [76, 114] on p "Generate a modern responsive personal portfolio website using React and Tailwin…" at bounding box center [97, 79] width 130 height 76
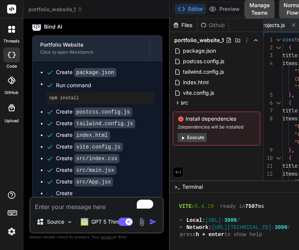
scroll to position [430, 0]
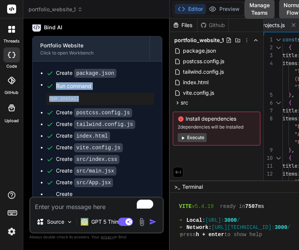
drag, startPoint x: 51, startPoint y: 97, endPoint x: 89, endPoint y: 119, distance: 43.1
click at [89, 105] on li "Run command npm install" at bounding box center [100, 93] width 108 height 24
click at [89, 105] on div "npm install" at bounding box center [100, 99] width 108 height 12
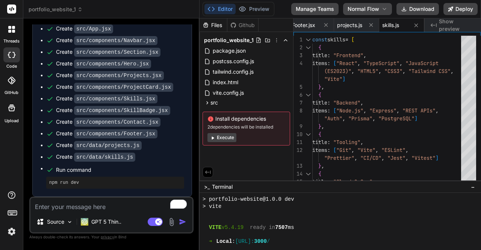
scroll to position [406, 0]
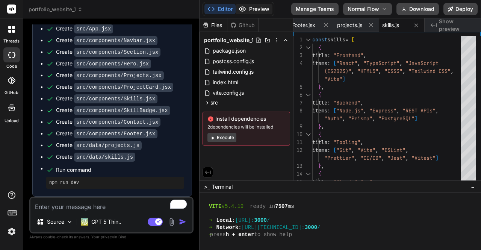
click at [252, 10] on button "Preview" at bounding box center [254, 9] width 37 height 11
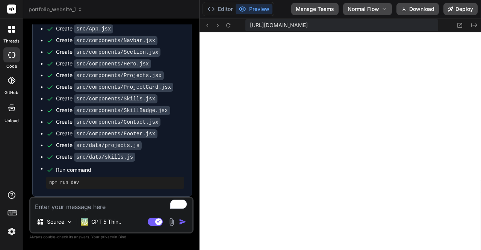
click at [10, 30] on icon at bounding box center [9, 31] width 3 height 3
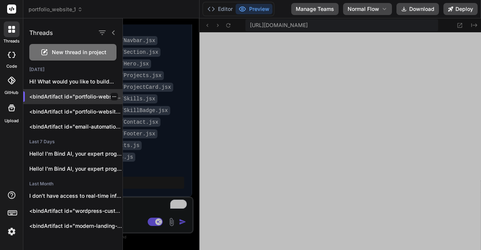
click at [53, 94] on p "<bindArtifact id="portfolio-website" tit..." at bounding box center [75, 97] width 93 height 8
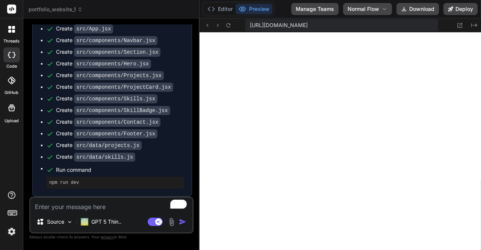
click at [43, 9] on span "portfolio_website_1" at bounding box center [56, 10] width 54 height 8
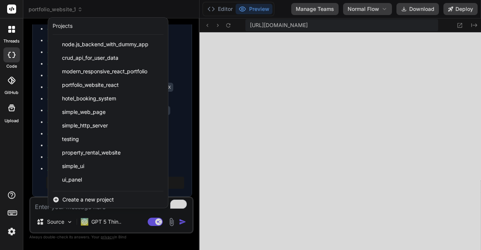
click at [43, 9] on div at bounding box center [240, 125] width 481 height 250
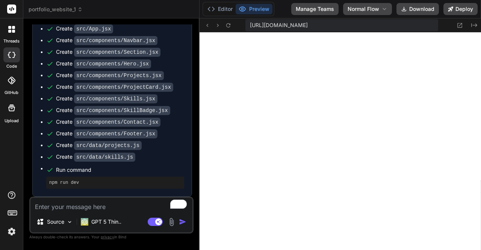
click at [13, 29] on icon at bounding box center [11, 29] width 7 height 7
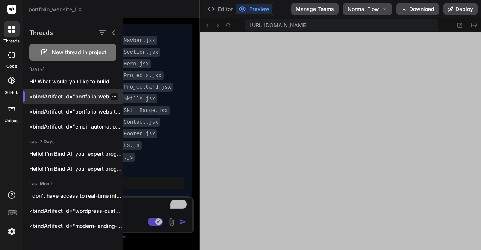
click at [38, 93] on p "<bindArtifact id="portfolio-website" tit..." at bounding box center [75, 97] width 93 height 8
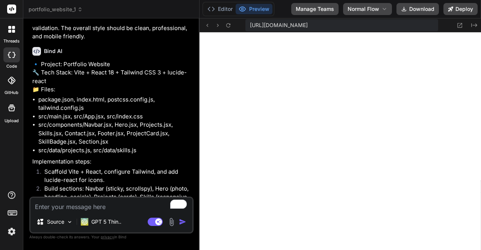
scroll to position [0, 0]
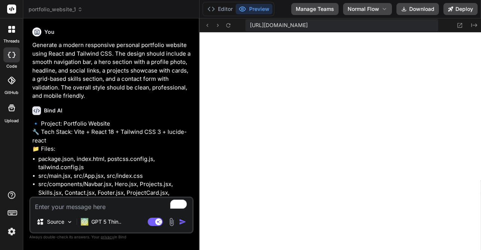
click at [8, 30] on icon at bounding box center [11, 29] width 7 height 7
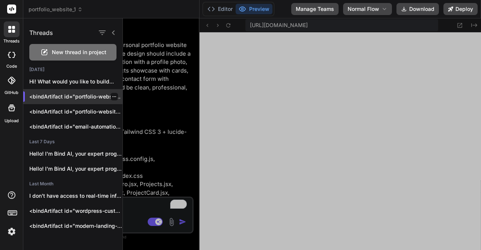
click at [53, 96] on p "<bindArtifact id="portfolio-website" tit..." at bounding box center [75, 97] width 93 height 8
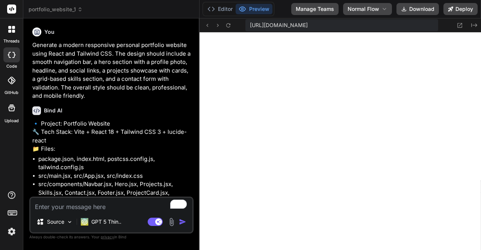
click at [12, 34] on div at bounding box center [12, 29] width 16 height 16
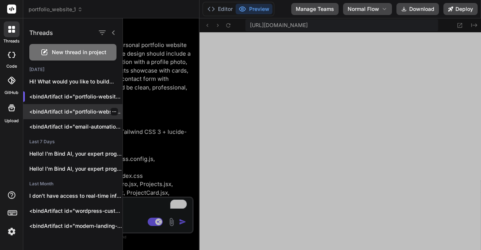
click at [57, 110] on p "<bindArtifact id="portfolio-website" tit..." at bounding box center [75, 112] width 93 height 8
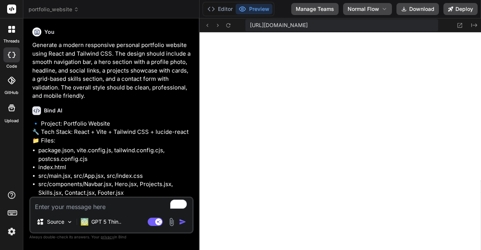
click at [10, 37] on div at bounding box center [12, 29] width 16 height 16
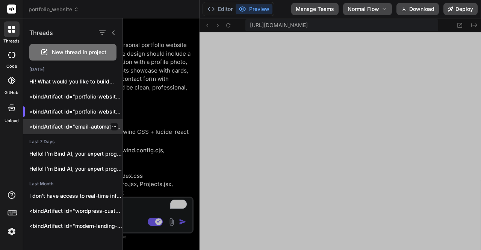
click at [67, 129] on p "<bindArtifact id="email-automations" title="Email Automations"> <bindAction typ…" at bounding box center [75, 127] width 93 height 8
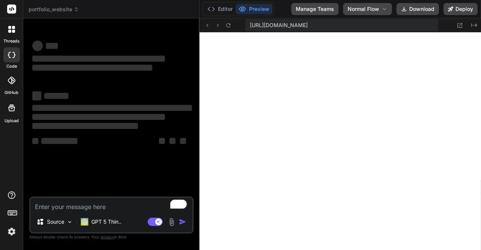
click at [14, 33] on div at bounding box center [12, 29] width 16 height 16
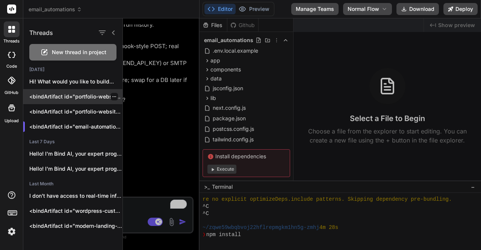
scroll to position [480, 0]
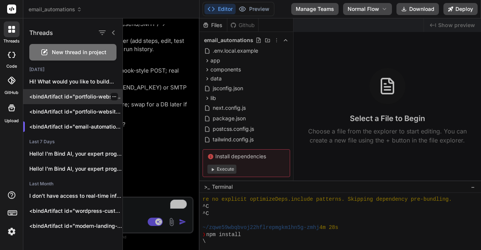
click at [53, 94] on p "<bindArtifact id="portfolio-website" tit..." at bounding box center [75, 97] width 93 height 8
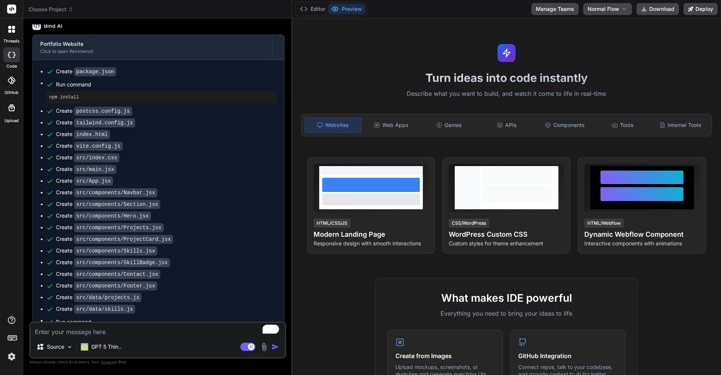
scroll to position [106, 0]
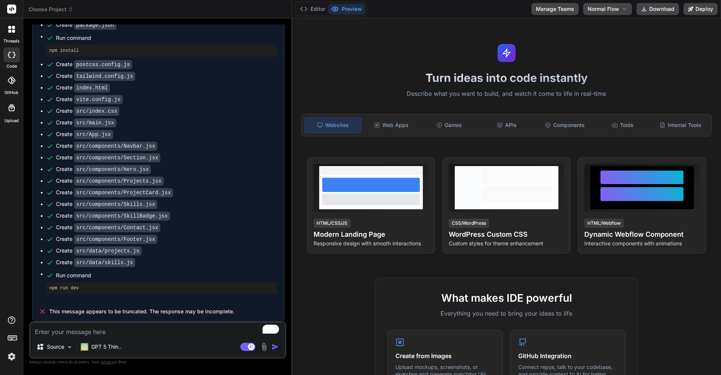
click at [273, 132] on div "Turn ideas into code instantly Describe what you want to build, and watch it co…" at bounding box center [506, 196] width 429 height 357
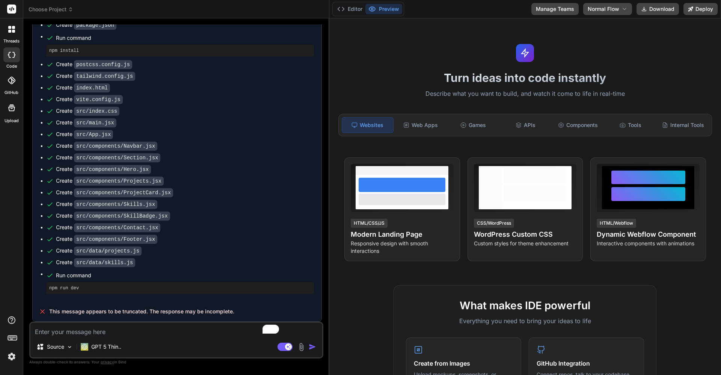
scroll to position [98, 0]
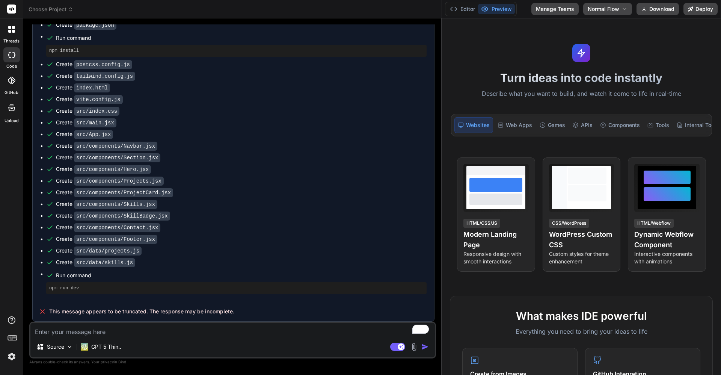
drag, startPoint x: 292, startPoint y: 132, endPoint x: 485, endPoint y: 143, distance: 193.0
click at [273, 143] on div "Choose Project Created with Pixso. Bind AI Web Search Created with Pixso. Code …" at bounding box center [372, 187] width 698 height 375
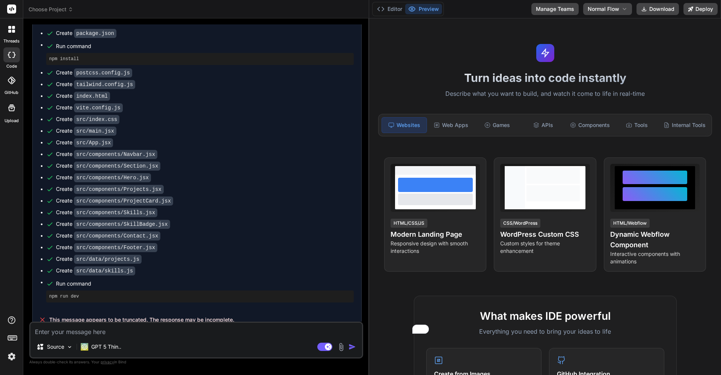
scroll to position [106, 0]
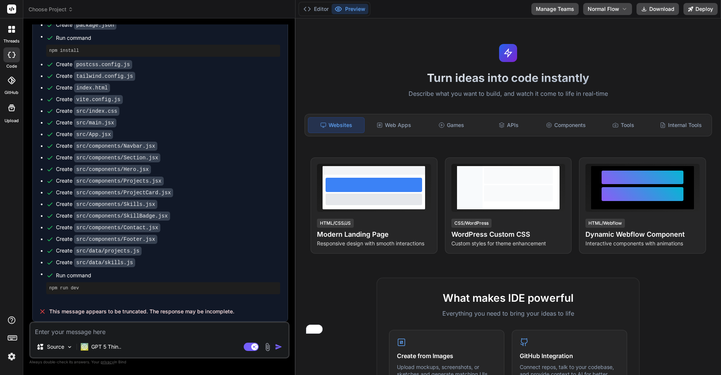
drag, startPoint x: 441, startPoint y: 117, endPoint x: 279, endPoint y: 124, distance: 162.1
click at [273, 124] on div "Bind AI Web Search Created with Pixso. Code Generator You Generate a modern res…" at bounding box center [159, 196] width 272 height 357
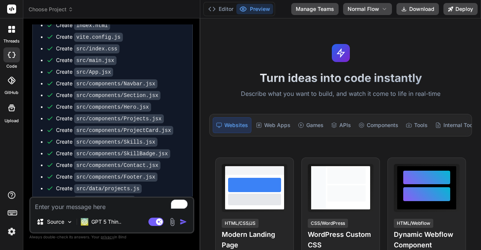
scroll to position [256, 0]
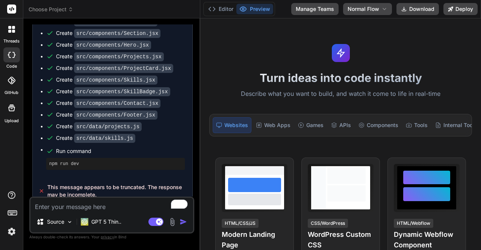
click at [13, 33] on div at bounding box center [12, 29] width 16 height 16
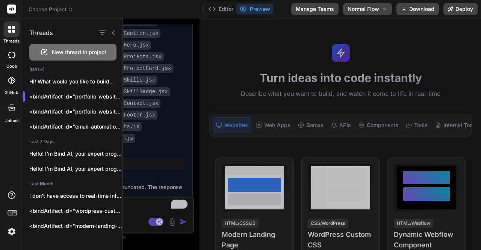
click at [62, 54] on span "New thread in project" at bounding box center [79, 52] width 54 height 8
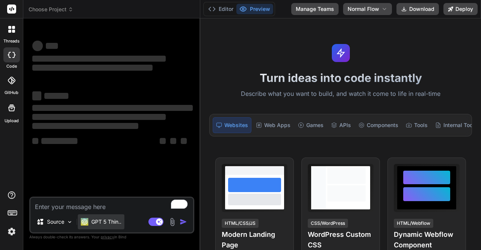
click at [104, 222] on p "GPT 5 Thin.." at bounding box center [106, 222] width 30 height 8
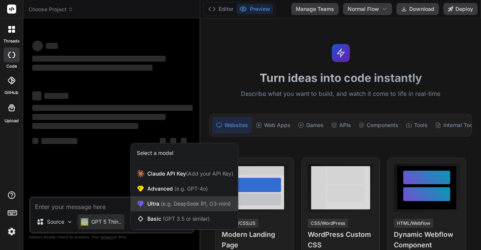
click at [158, 202] on span "Ultra (e.g. DeepSeek R1, O3-mini)" at bounding box center [188, 204] width 83 height 8
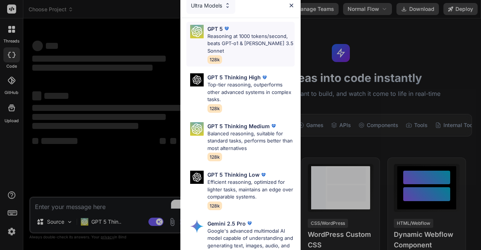
click at [248, 40] on p "Reasoning at 1000 tokens/second, beats GPT-o1 & Claude 3.5 Sonnet" at bounding box center [250, 44] width 87 height 22
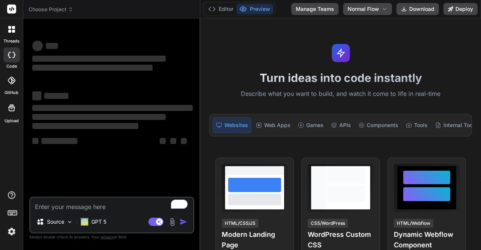
click at [94, 208] on textarea "To enrich screen reader interactions, please activate Accessibility in Grammarl…" at bounding box center [111, 205] width 163 height 14
paste textarea "Build a modern responsive business agency website using React and Tailwind CSS.…"
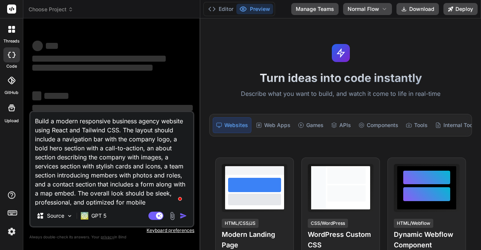
scroll to position [20, 0]
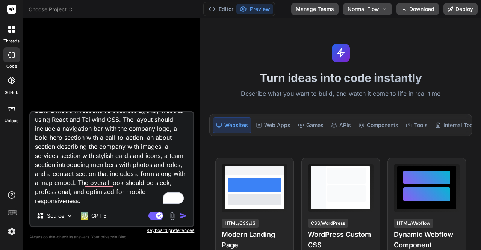
click at [184, 218] on img "button" at bounding box center [184, 216] width 8 height 8
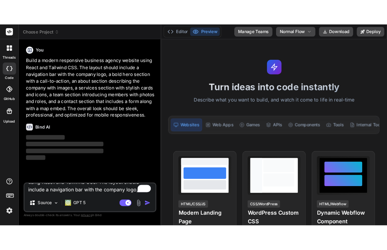
scroll to position [0, 0]
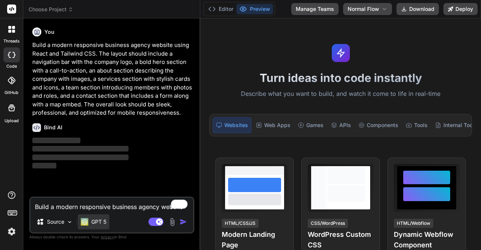
click at [101, 222] on p "GPT 5" at bounding box center [98, 222] width 15 height 8
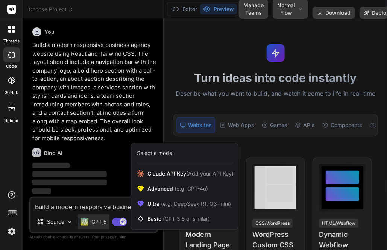
scroll to position [820, 0]
click at [110, 29] on div at bounding box center [193, 125] width 387 height 250
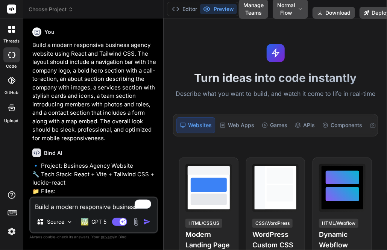
scroll to position [258, 0]
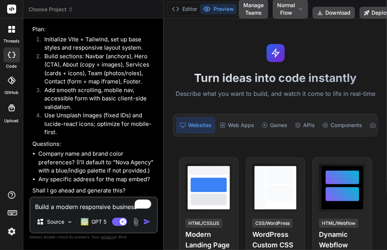
click at [79, 207] on textarea "Build a modern responsive business agency website using React and Tailwind CSS.…" at bounding box center [93, 205] width 126 height 14
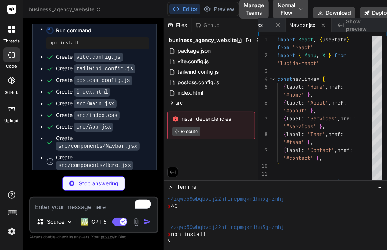
scroll to position [514, 0]
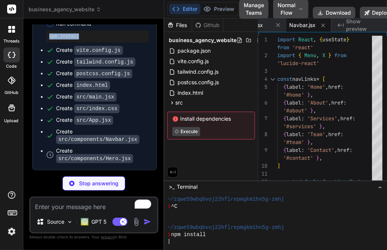
drag, startPoint x: 48, startPoint y: 49, endPoint x: 82, endPoint y: 50, distance: 33.5
click at [82, 42] on div "npm install" at bounding box center [97, 36] width 103 height 12
copy pre "npm install"
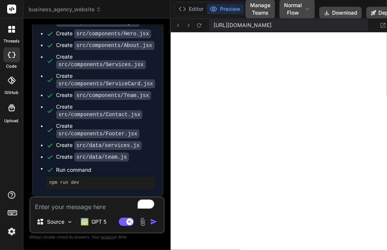
scroll to position [497, 0]
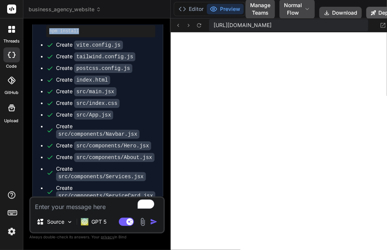
click at [273, 13] on button "Deploy" at bounding box center [383, 13] width 34 height 12
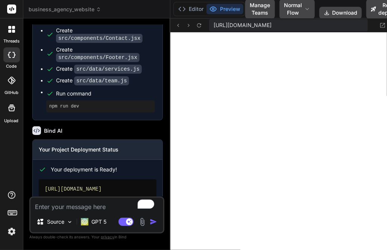
scroll to position [738, 0]
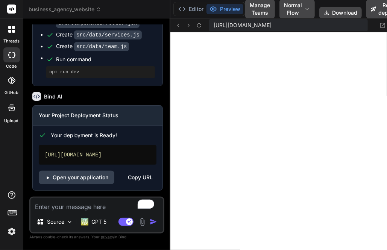
drag, startPoint x: 41, startPoint y: 147, endPoint x: 69, endPoint y: 157, distance: 29.7
click at [69, 157] on div "https://businessagencywebsite.vercel.app" at bounding box center [98, 155] width 118 height 20
copy div "https://businessagencywebsite.vercel.app"
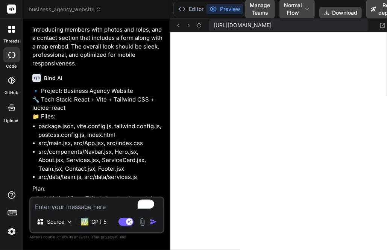
scroll to position [0, 0]
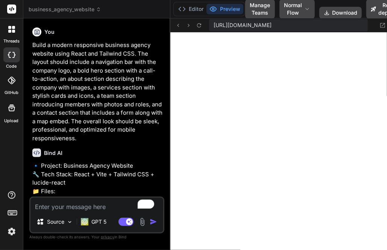
click at [14, 33] on div at bounding box center [12, 29] width 16 height 16
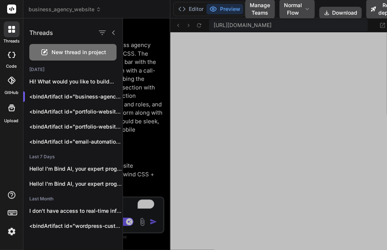
click at [12, 38] on label "threads" at bounding box center [11, 41] width 16 height 6
click at [11, 30] on icon at bounding box center [9, 31] width 3 height 3
click at [254, 94] on div at bounding box center [255, 133] width 264 height 231
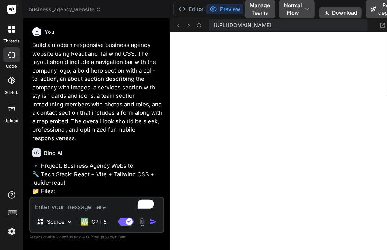
click at [13, 28] on icon at bounding box center [13, 27] width 3 height 3
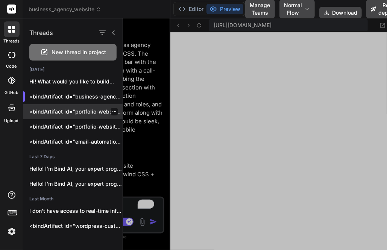
click at [53, 107] on div "<bindArtifact id="portfolio-website" tit..." at bounding box center [72, 111] width 99 height 15
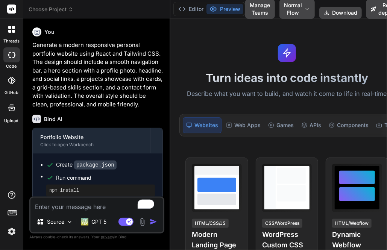
click at [54, 8] on span "Choose Project" at bounding box center [51, 10] width 45 height 8
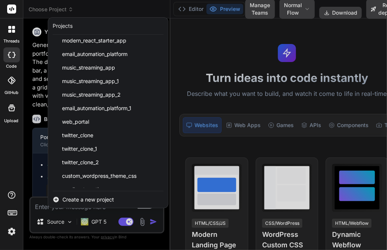
scroll to position [310, 0]
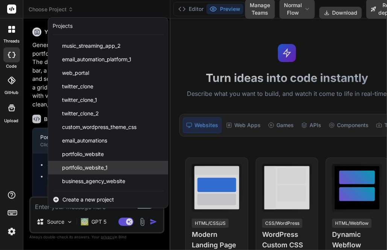
click at [85, 170] on span "portfolio_website_1" at bounding box center [84, 168] width 45 height 8
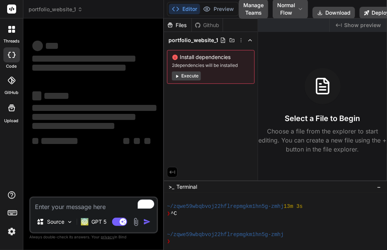
scroll to position [1157, 0]
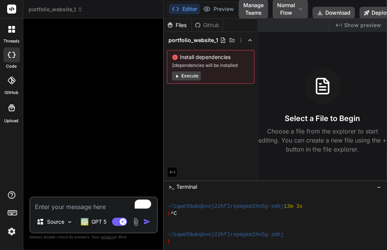
click at [17, 30] on div at bounding box center [12, 29] width 16 height 16
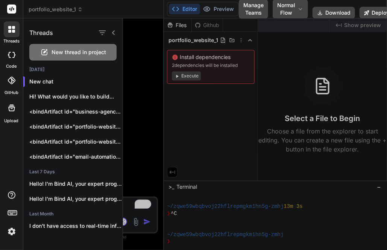
click at [139, 98] on div at bounding box center [255, 133] width 264 height 231
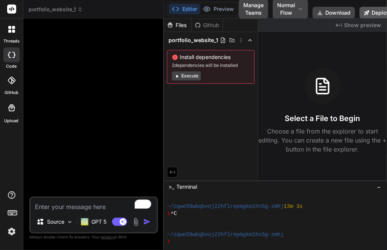
click at [273, 14] on button "Deploy" at bounding box center [376, 13] width 34 height 12
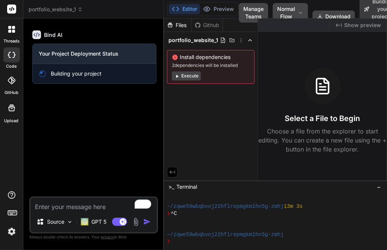
click at [192, 43] on span "portfolio_website_1" at bounding box center [193, 40] width 50 height 8
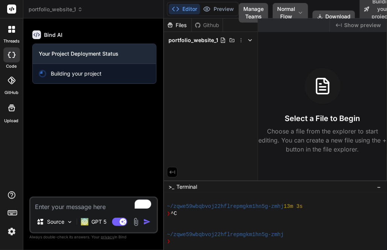
click at [192, 43] on span "portfolio_website_1" at bounding box center [193, 40] width 50 height 8
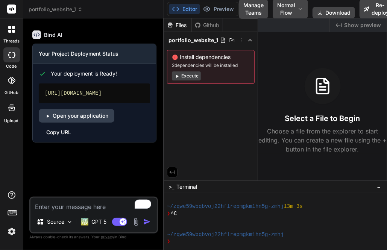
click at [44, 91] on div "https://portfoliowebsite1-getbind.vercel.app" at bounding box center [94, 93] width 111 height 20
click at [76, 122] on link "Open your application" at bounding box center [77, 116] width 76 height 14
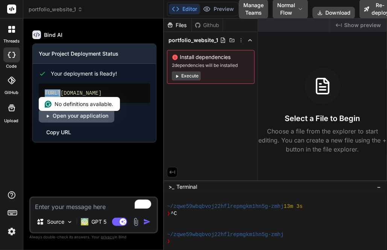
click at [77, 122] on link "Open your application" at bounding box center [77, 116] width 76 height 14
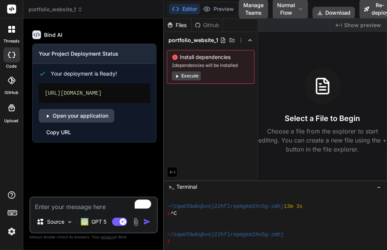
click at [97, 158] on div "Bind AI Your Project Deployment Status Your deployment is Ready! https://portfo…" at bounding box center [94, 110] width 127 height 172
click at [63, 11] on span "portfolio_website_1" at bounding box center [56, 10] width 54 height 8
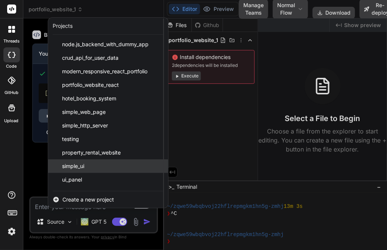
scroll to position [310, 0]
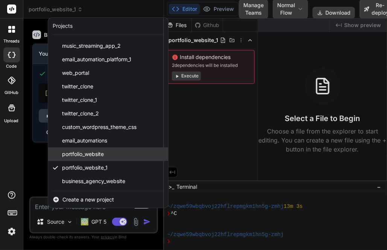
click at [84, 154] on span "portfolio_website" at bounding box center [83, 154] width 42 height 8
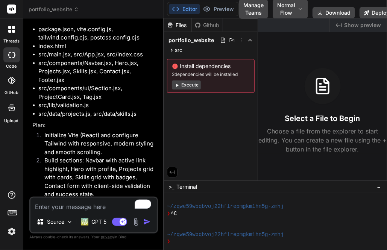
scroll to position [141, 0]
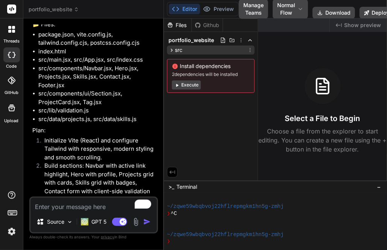
click at [174, 50] on icon at bounding box center [171, 50] width 6 height 6
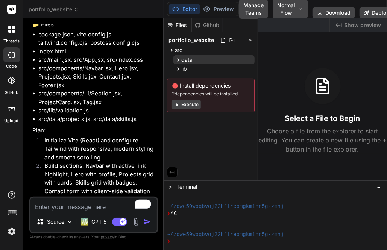
click at [181, 61] on span "data" at bounding box center [186, 60] width 11 height 8
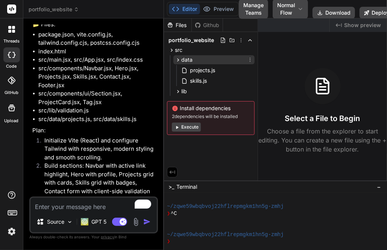
click at [181, 61] on span "data" at bounding box center [186, 60] width 11 height 8
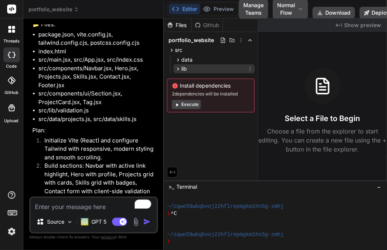
click at [181, 66] on span "lib" at bounding box center [184, 69] width 6 height 8
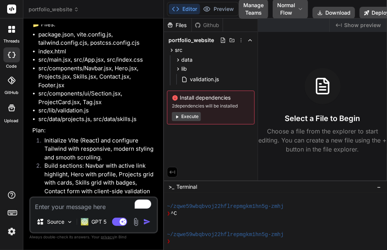
click at [59, 9] on span "portfolio_website" at bounding box center [54, 10] width 50 height 8
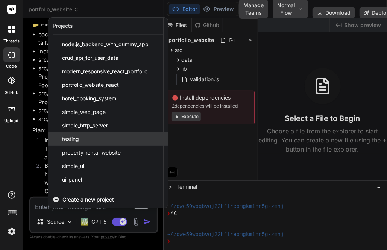
scroll to position [310, 0]
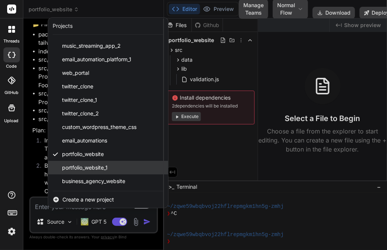
click at [82, 166] on span "portfolio_website_1" at bounding box center [84, 168] width 45 height 8
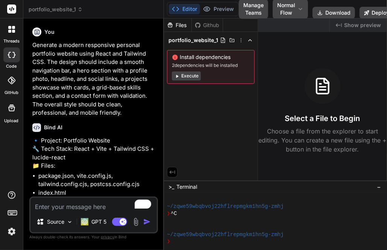
scroll to position [1213, 0]
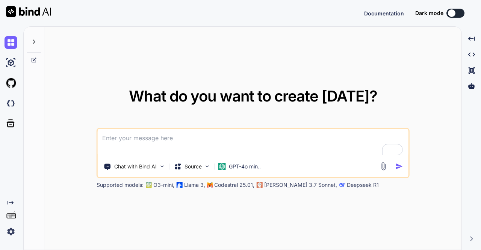
click at [12, 232] on img at bounding box center [11, 231] width 13 height 13
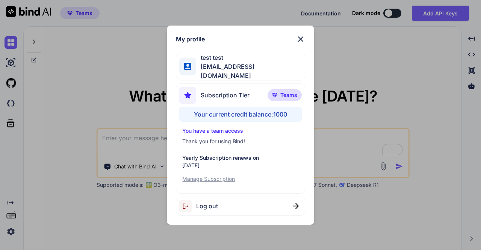
click at [224, 201] on div "Log out" at bounding box center [240, 205] width 129 height 19
type textarea "x"
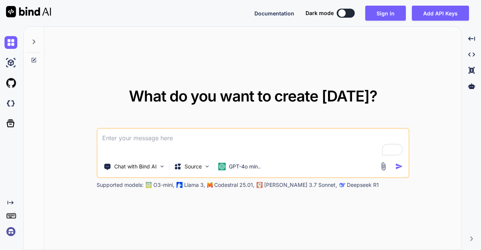
click at [9, 231] on img at bounding box center [11, 231] width 13 height 13
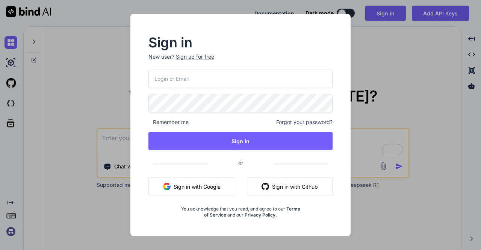
type input "[EMAIL_ADDRESS][DOMAIN_NAME]"
click at [201, 60] on div "Sign up for free" at bounding box center [195, 57] width 38 height 8
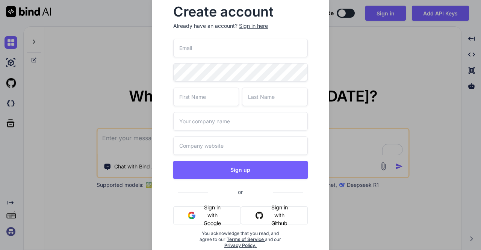
click at [196, 42] on input "email" at bounding box center [240, 48] width 134 height 18
click at [251, 46] on input "[EMAIL_ADDRESS][DOMAIN_NAME]" at bounding box center [240, 48] width 134 height 18
type input "[EMAIL_ADDRESS][DOMAIN_NAME]"
click at [204, 101] on input "text" at bounding box center [206, 97] width 66 height 18
type input "d"
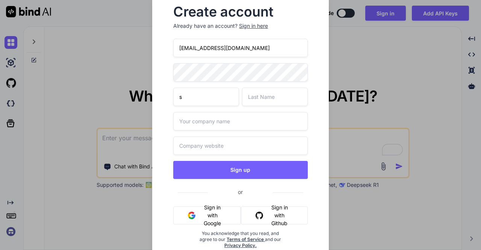
type input "s"
click at [260, 97] on input "text" at bounding box center [275, 97] width 66 height 18
type input "c"
click at [205, 122] on input "text" at bounding box center [240, 121] width 134 height 18
type input "wit"
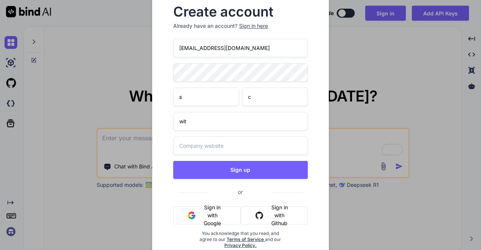
click at [213, 140] on input "text" at bounding box center [240, 145] width 134 height 18
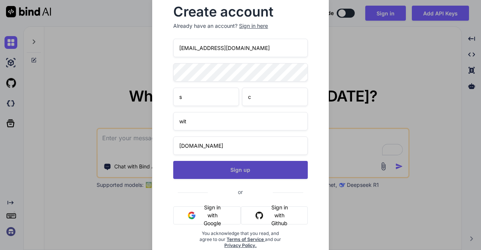
type input "[DOMAIN_NAME]"
click at [231, 164] on button "Sign up" at bounding box center [240, 170] width 134 height 18
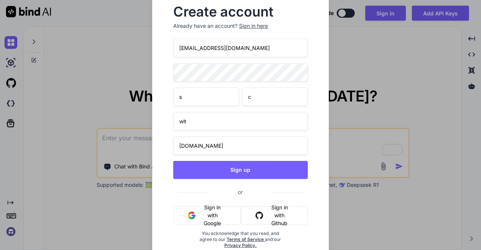
click at [196, 49] on input "[EMAIL_ADDRESS][DOMAIN_NAME]" at bounding box center [240, 48] width 134 height 18
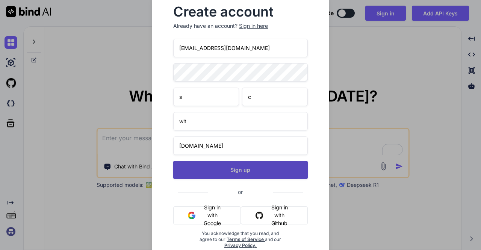
type input "[EMAIL_ADDRESS][DOMAIN_NAME]"
click at [249, 169] on button "Sign up" at bounding box center [240, 170] width 134 height 18
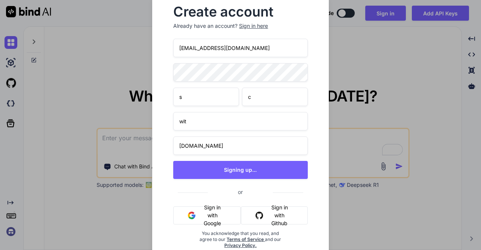
drag, startPoint x: 240, startPoint y: 44, endPoint x: 174, endPoint y: 48, distance: 65.9
click at [174, 48] on input "[EMAIL_ADDRESS][DOMAIN_NAME]" at bounding box center [240, 48] width 134 height 18
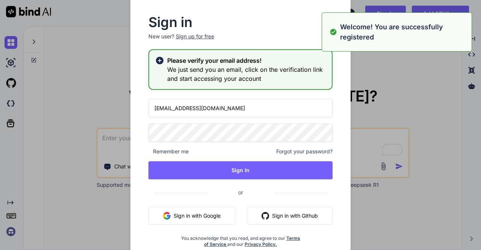
type input "[EMAIL_ADDRESS][DOMAIN_NAME]"
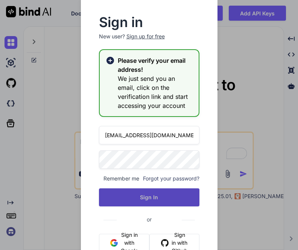
click at [156, 196] on button "Sign In" at bounding box center [149, 197] width 100 height 18
click at [155, 200] on button "Sign In" at bounding box center [149, 197] width 100 height 18
click at [151, 202] on button "Sign In" at bounding box center [149, 197] width 100 height 18
click at [152, 199] on button "Sign In" at bounding box center [149, 197] width 100 height 18
